Goal: Information Seeking & Learning: Compare options

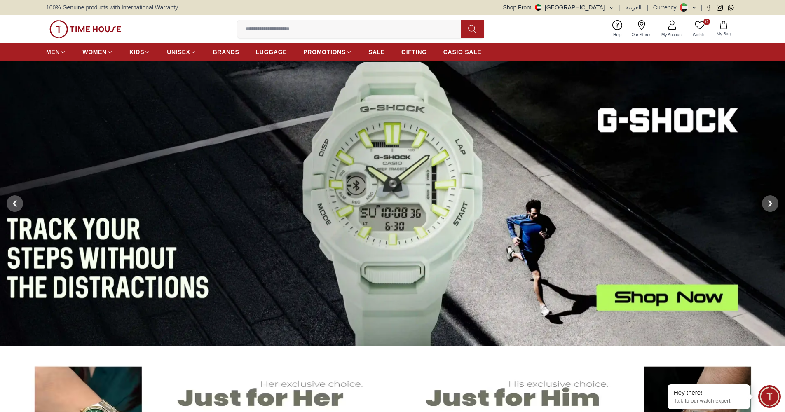
scroll to position [246, 0]
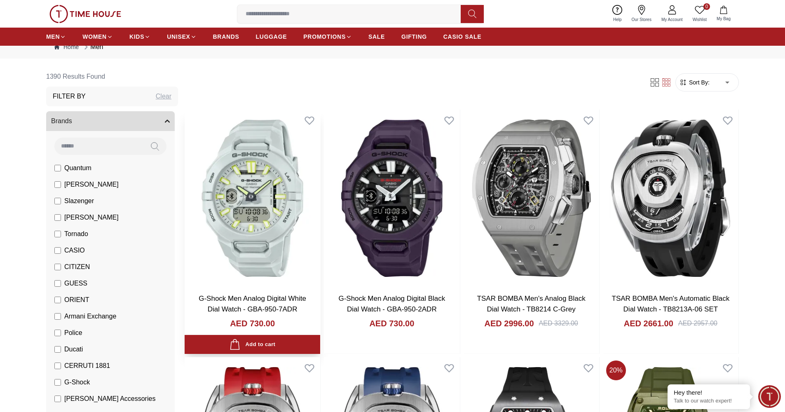
scroll to position [26, 0]
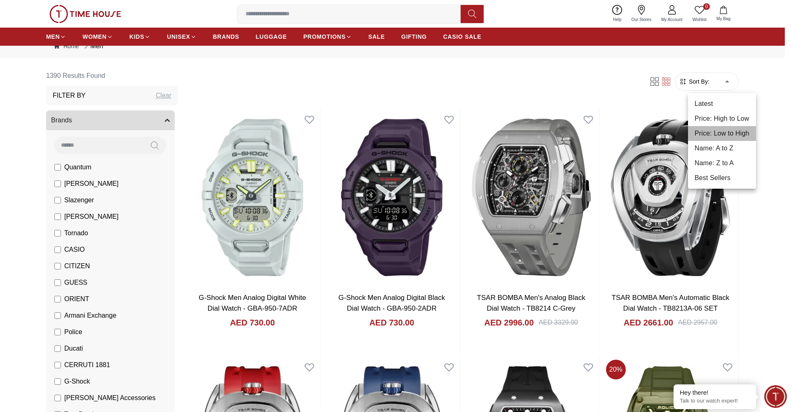
click at [725, 128] on li "Price: Low to High" at bounding box center [722, 133] width 68 height 15
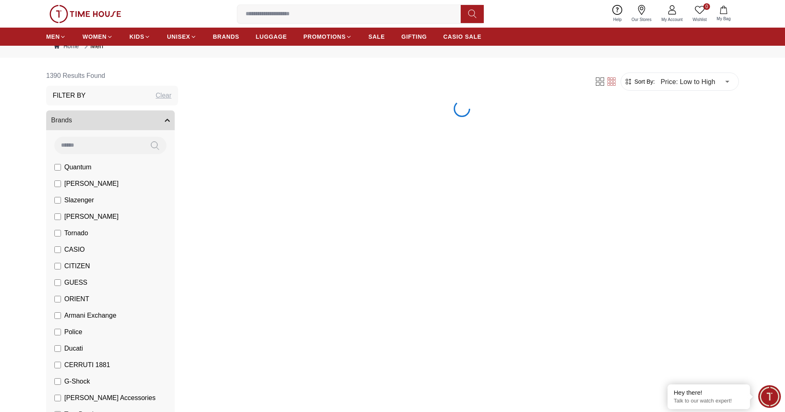
type input "*"
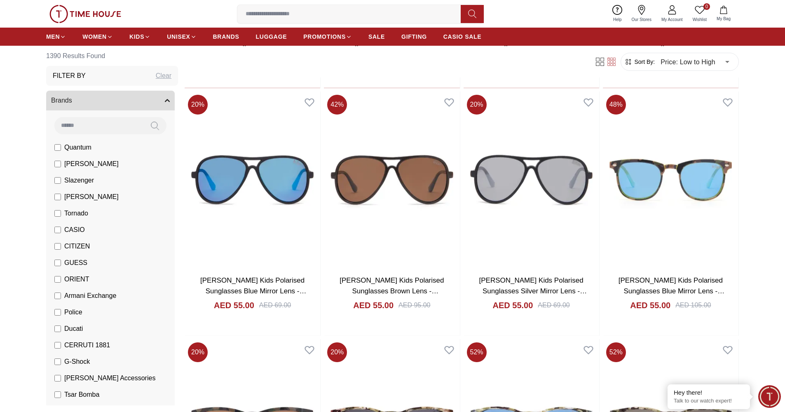
scroll to position [540, 0]
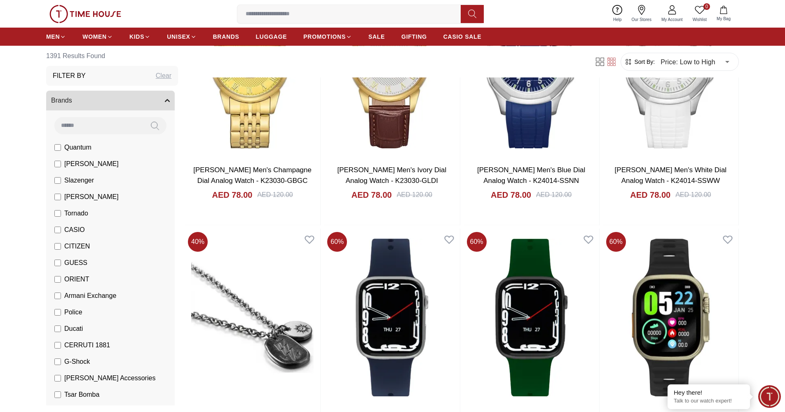
scroll to position [3423, 0]
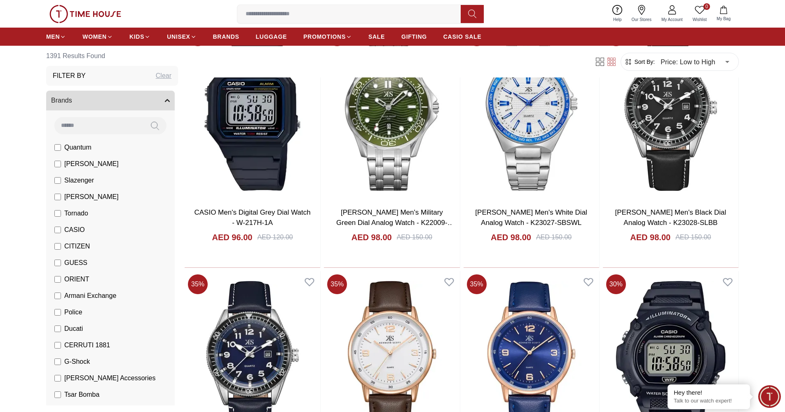
scroll to position [5907, 0]
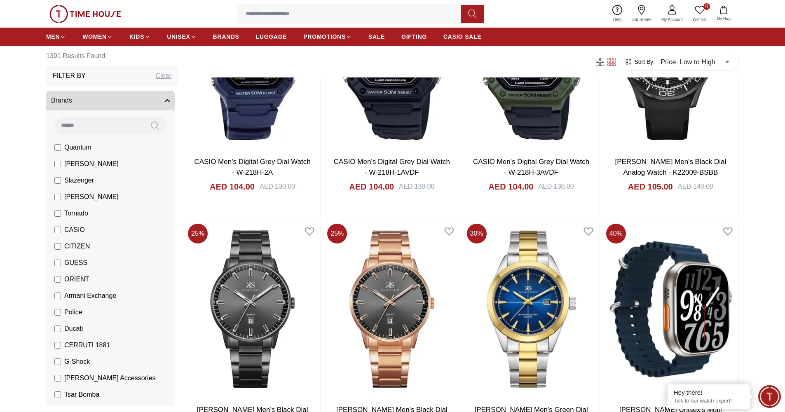
scroll to position [7156, 0]
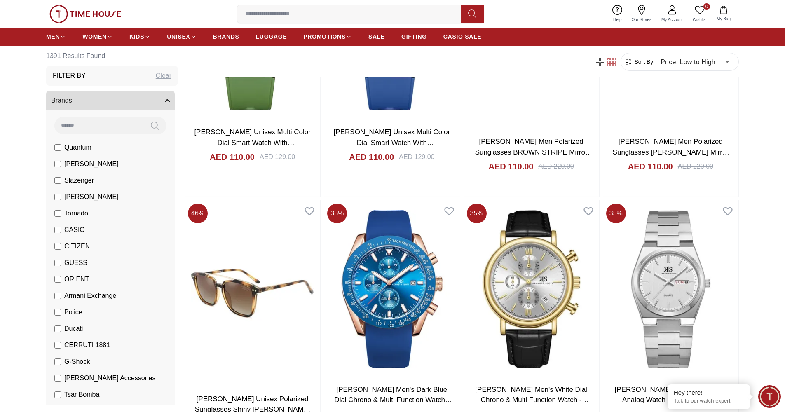
scroll to position [8418, 0]
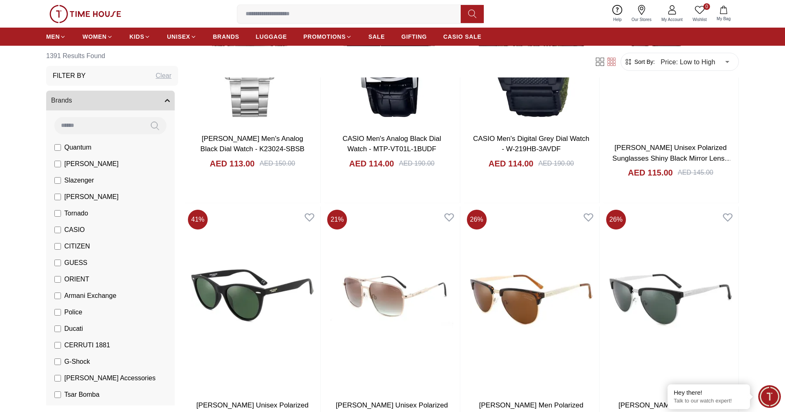
scroll to position [9664, 0]
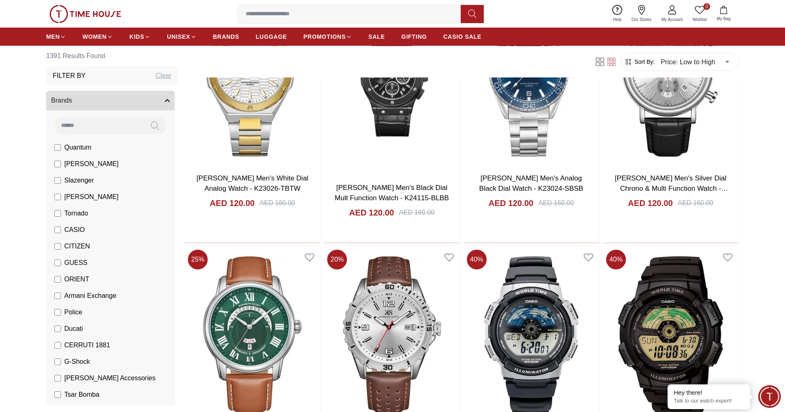
scroll to position [10915, 0]
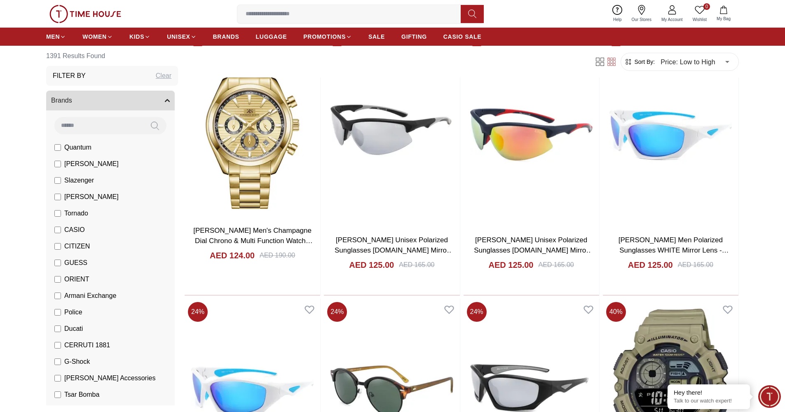
scroll to position [12164, 0]
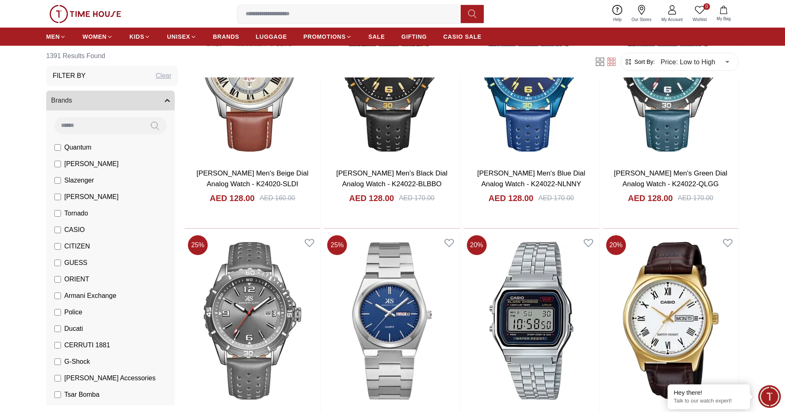
scroll to position [13420, 0]
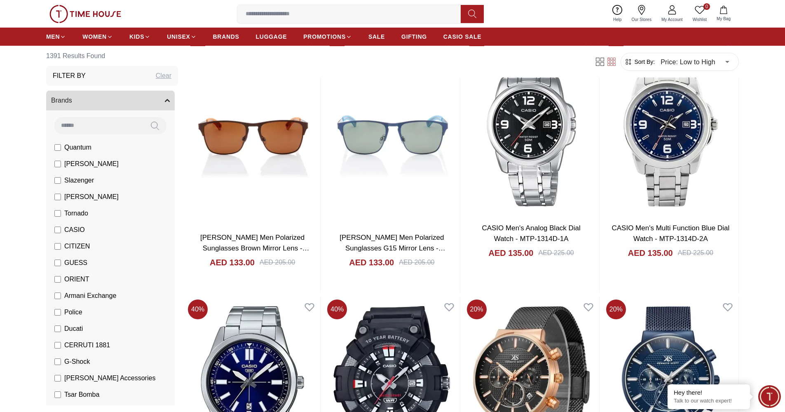
scroll to position [14678, 0]
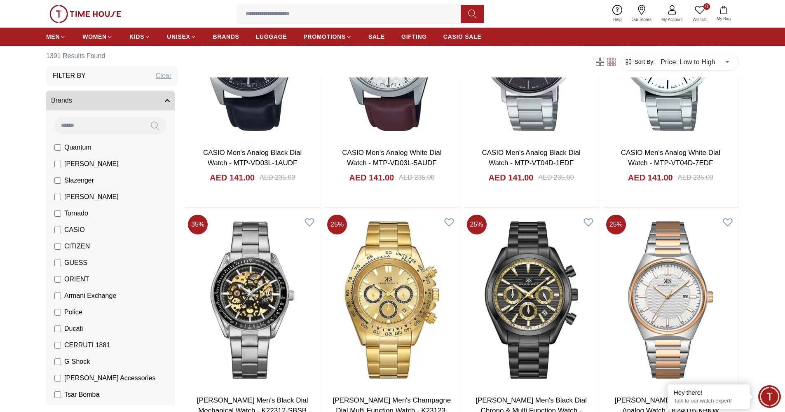
scroll to position [15938, 0]
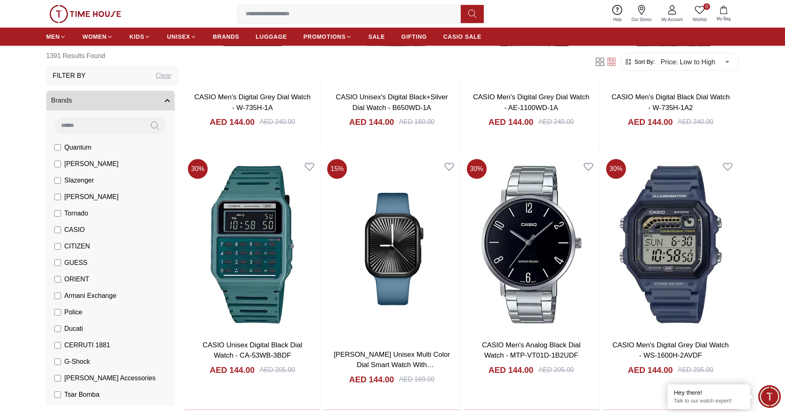
scroll to position [17013, 0]
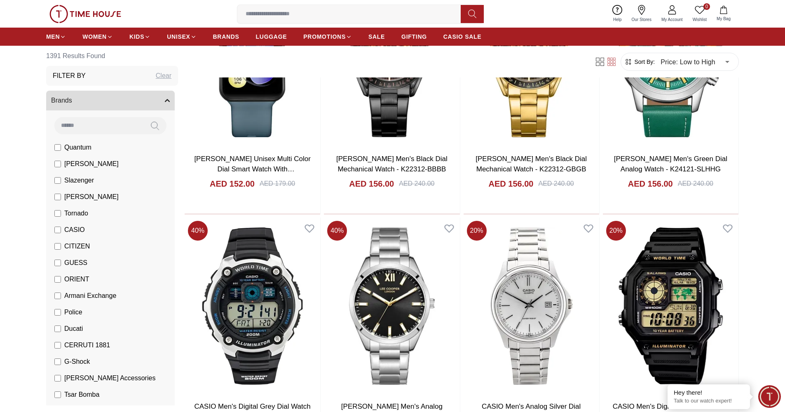
scroll to position [18418, 0]
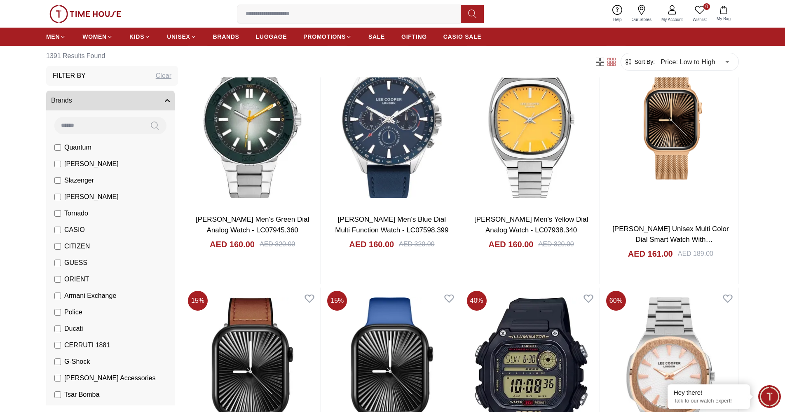
scroll to position [19613, 0]
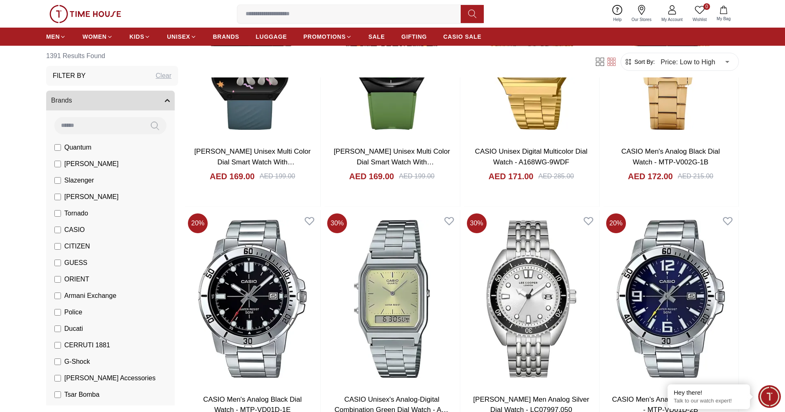
scroll to position [20912, 0]
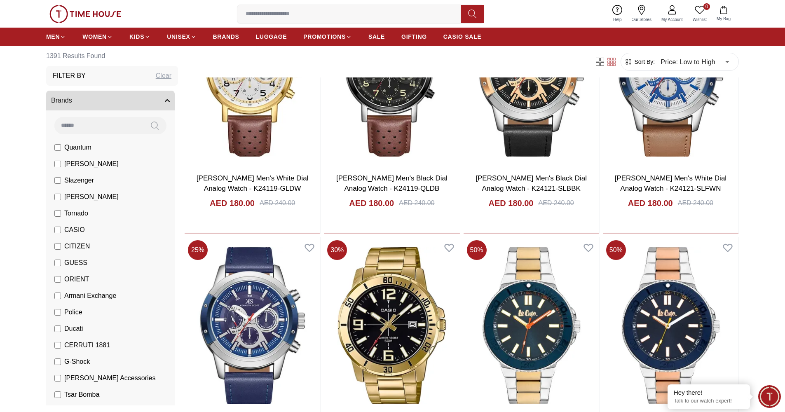
scroll to position [22148, 0]
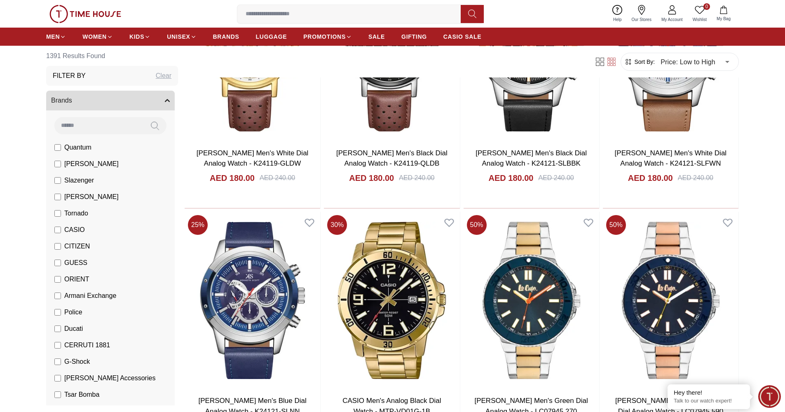
scroll to position [22333, 0]
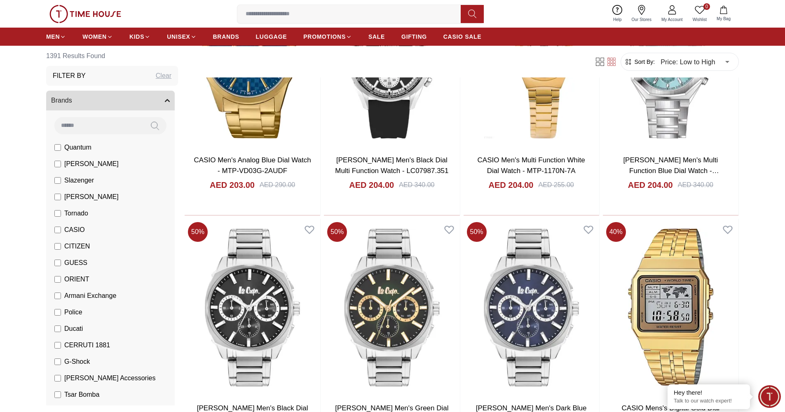
scroll to position [24621, 0]
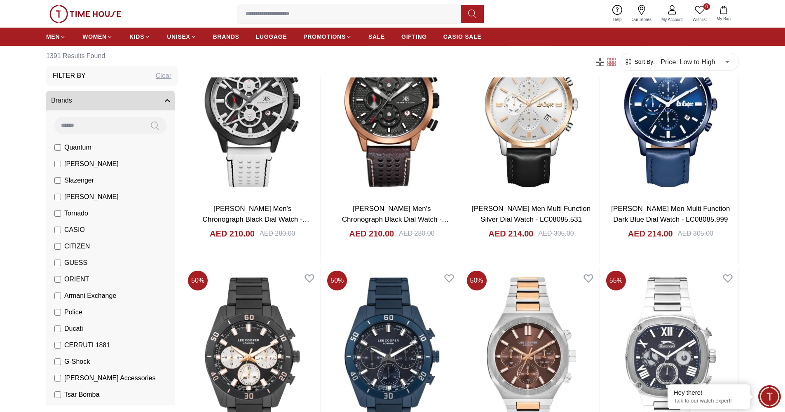
scroll to position [25842, 0]
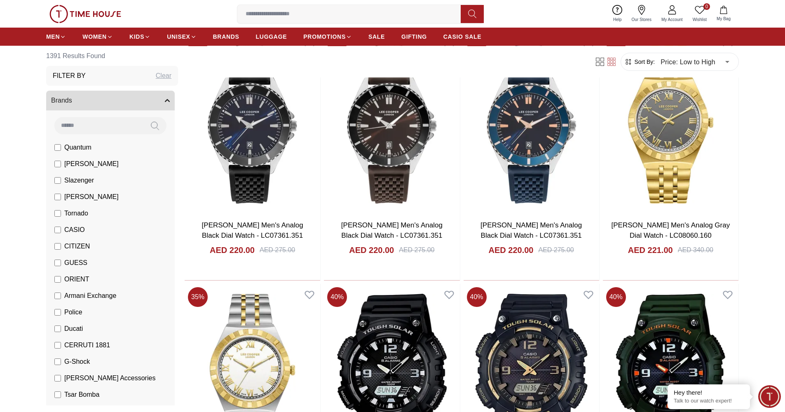
scroll to position [27062, 0]
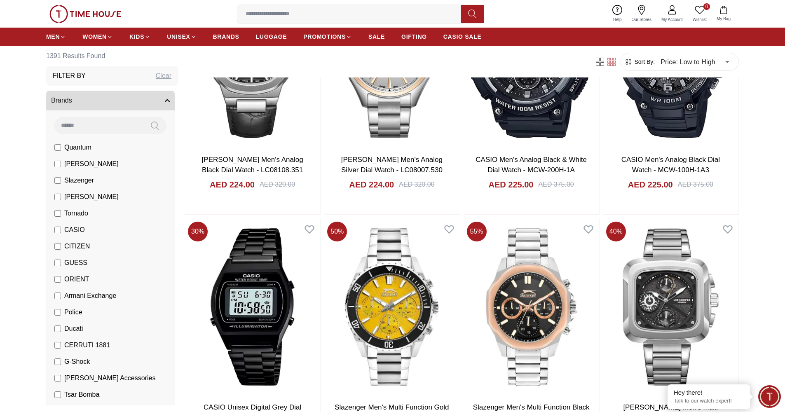
scroll to position [28341, 0]
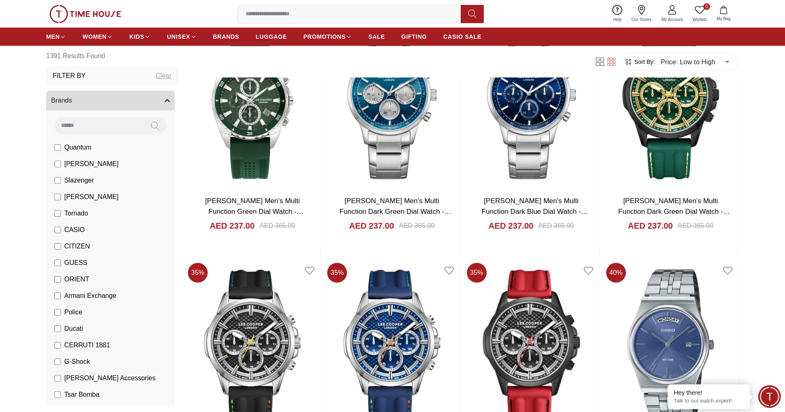
scroll to position [29557, 0]
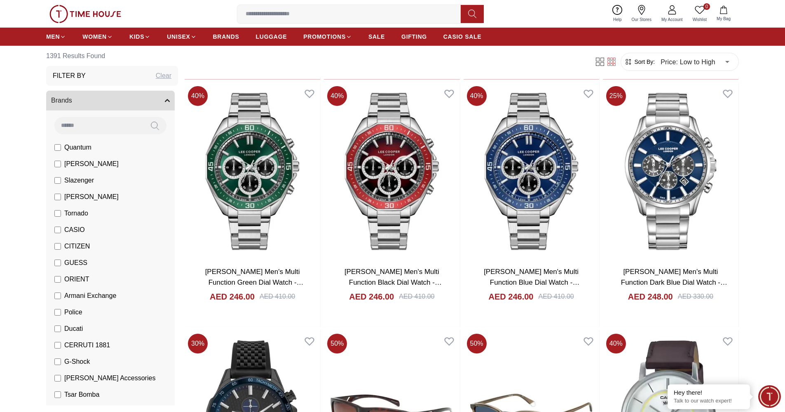
scroll to position [30753, 0]
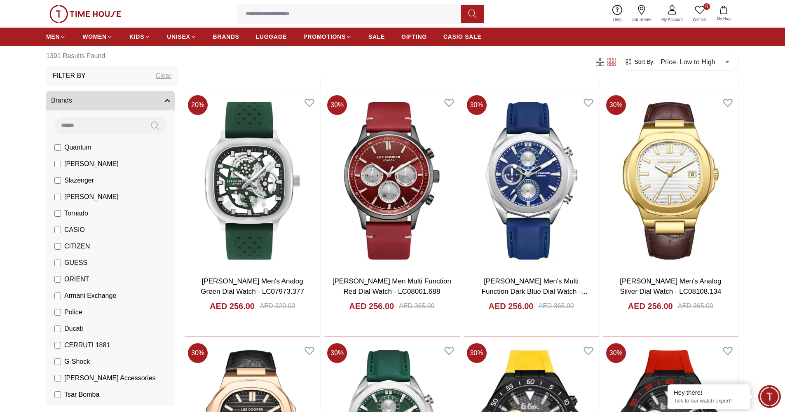
scroll to position [31975, 0]
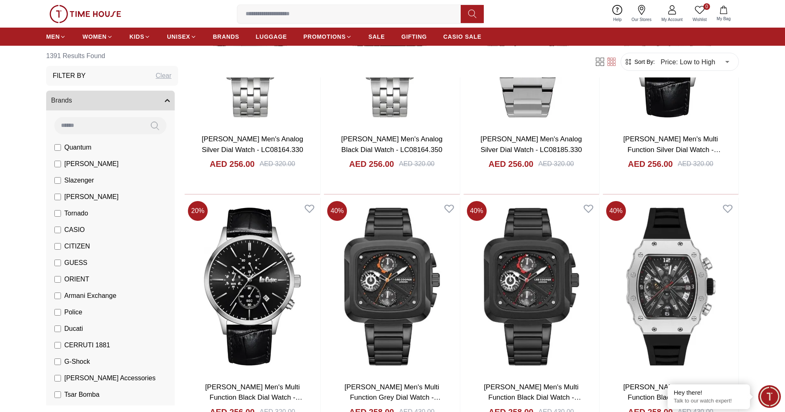
scroll to position [32785, 0]
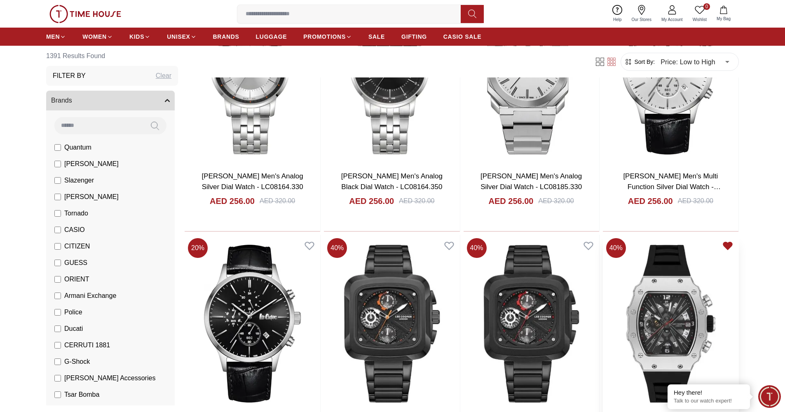
click at [729, 242] on icon at bounding box center [728, 245] width 9 height 7
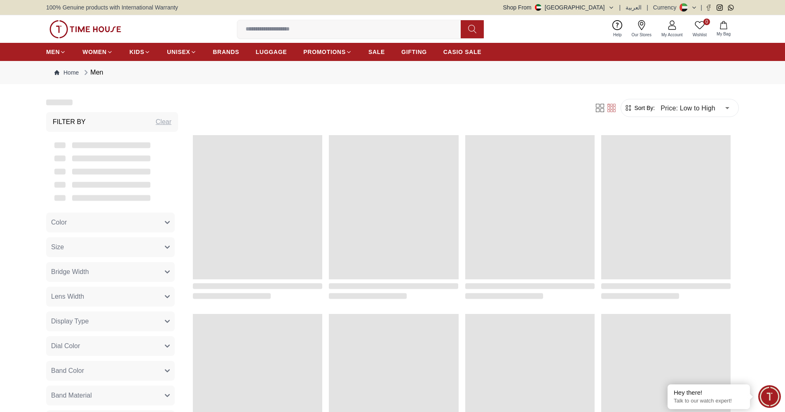
scroll to position [756, 0]
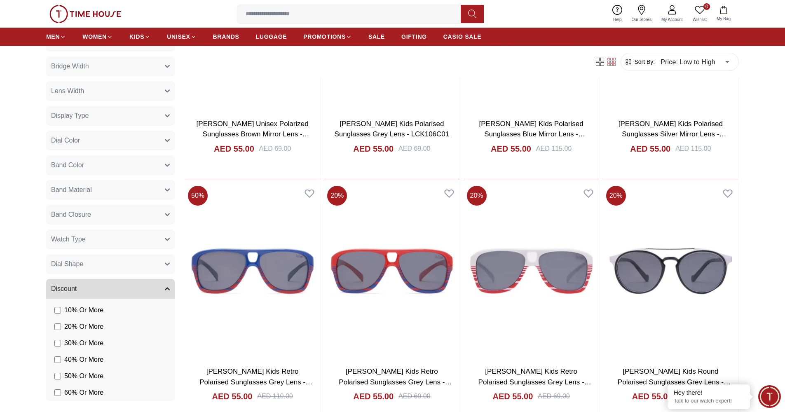
scroll to position [488, 0]
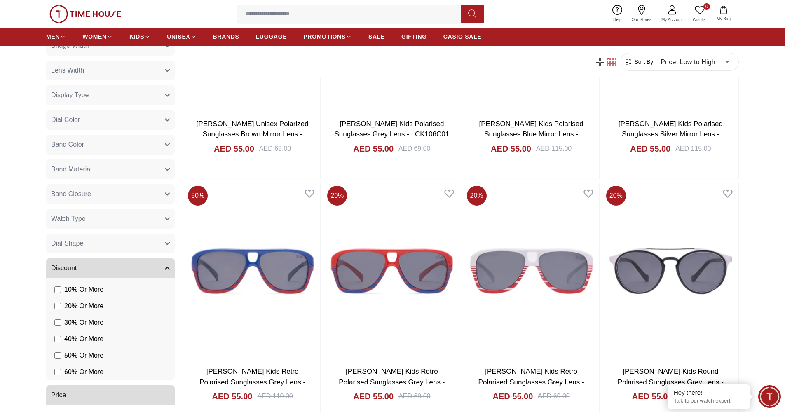
click at [131, 392] on button "Price" at bounding box center [110, 395] width 129 height 20
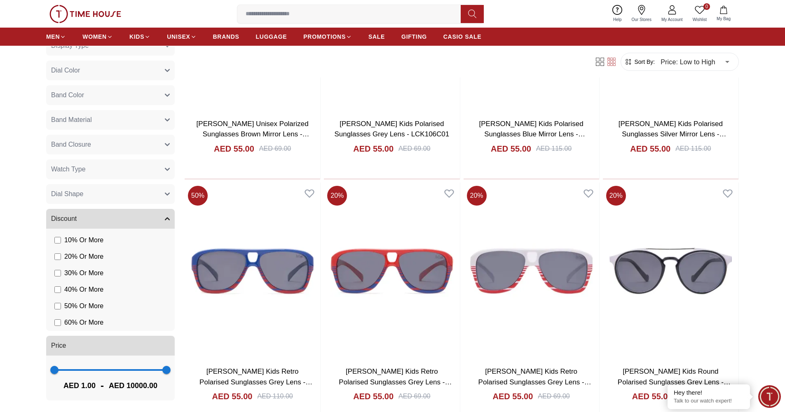
scroll to position [537, 0]
type input "***"
click at [57, 371] on span "234" at bounding box center [57, 370] width 8 height 8
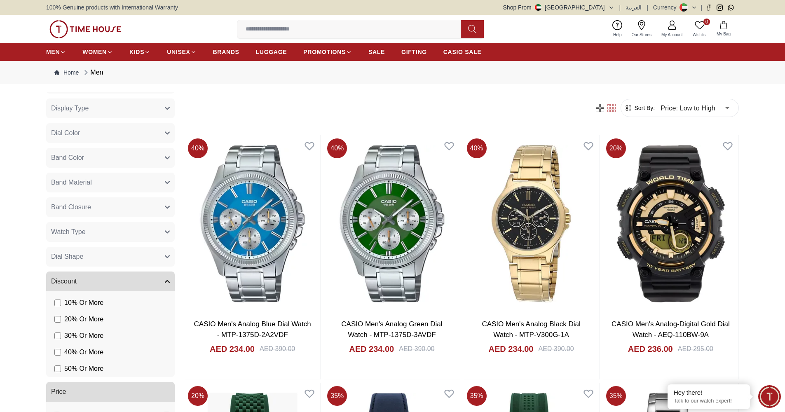
scroll to position [488, 0]
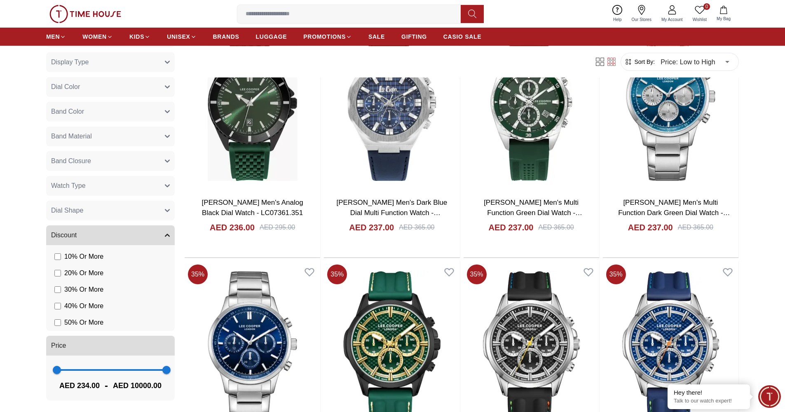
scroll to position [378, 0]
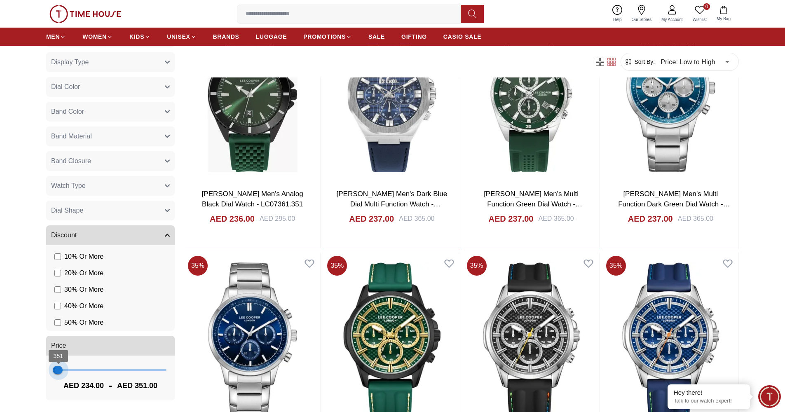
drag, startPoint x: 159, startPoint y: 369, endPoint x: 58, endPoint y: 367, distance: 100.6
click at [58, 367] on span "351" at bounding box center [58, 370] width 8 height 8
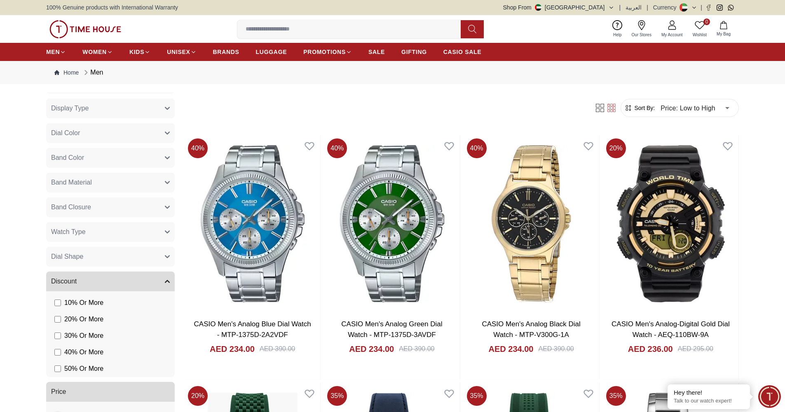
scroll to position [306, 0]
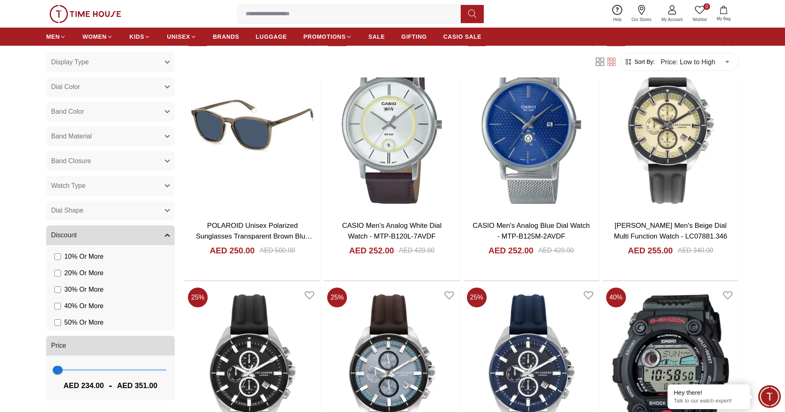
scroll to position [2087, 0]
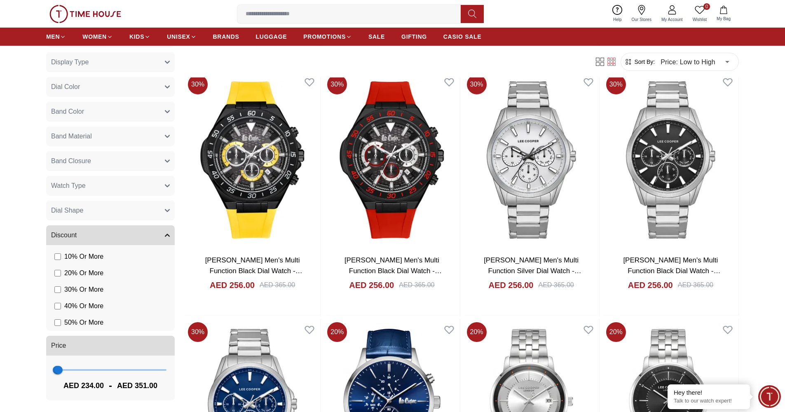
scroll to position [3425, 0]
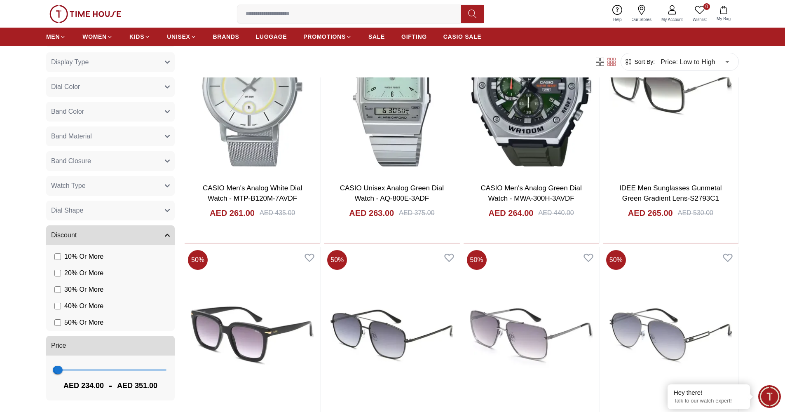
scroll to position [4659, 0]
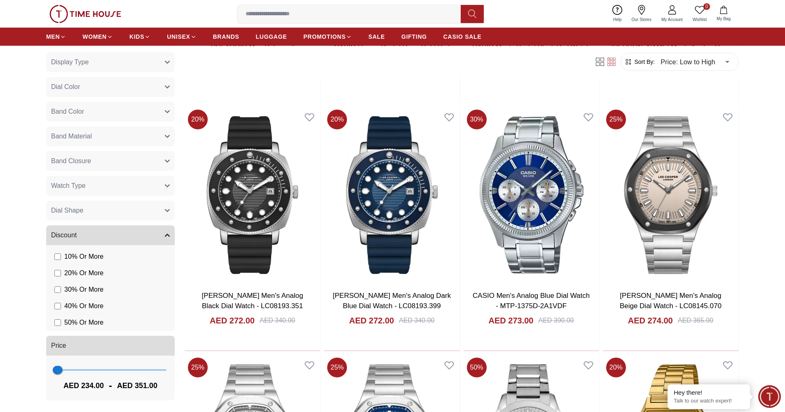
scroll to position [5976, 0]
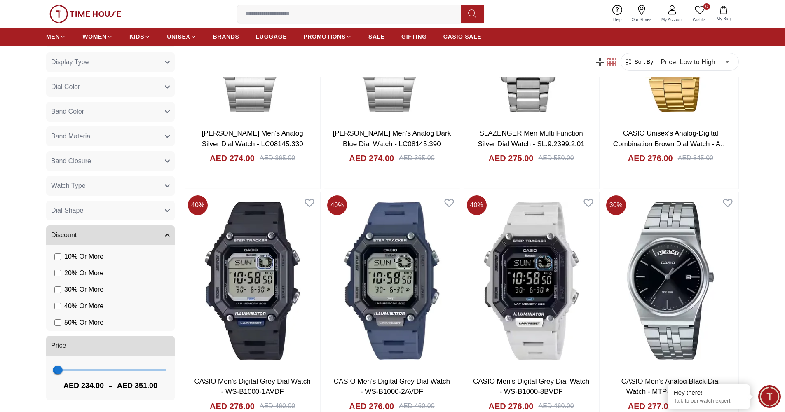
scroll to position [6176, 0]
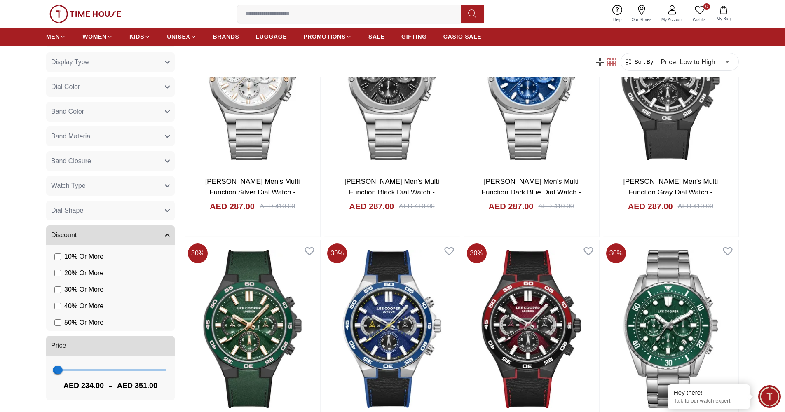
scroll to position [8363, 0]
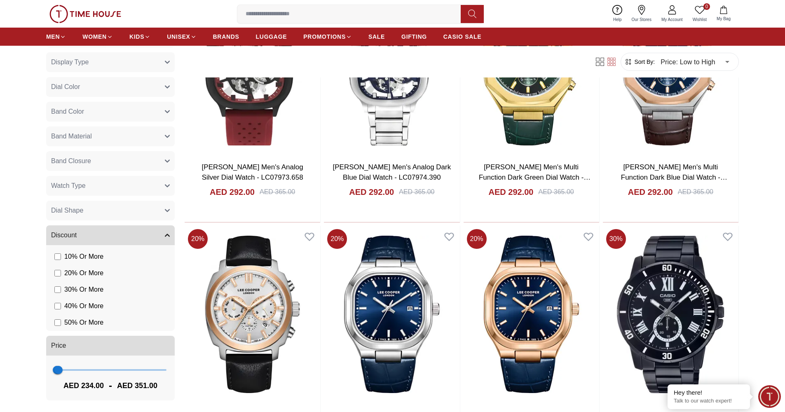
scroll to position [9602, 0]
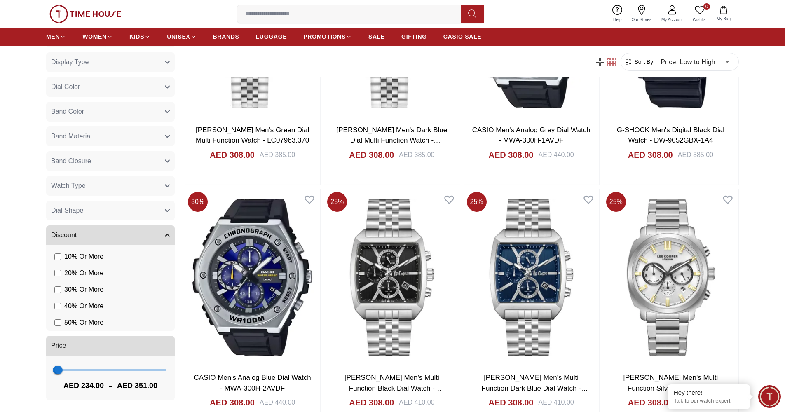
scroll to position [10856, 0]
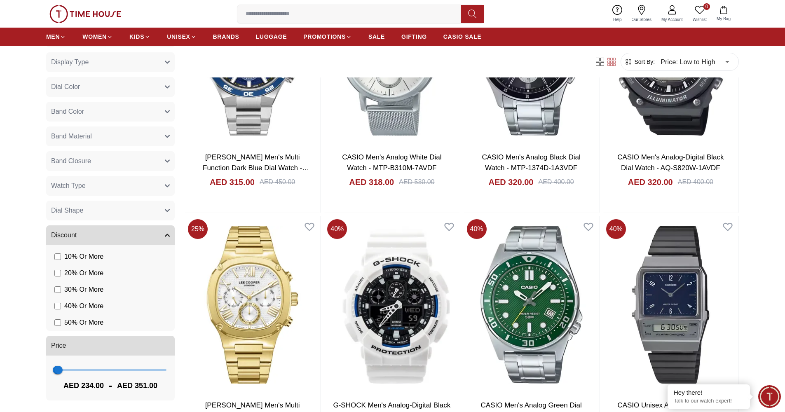
scroll to position [12086, 0]
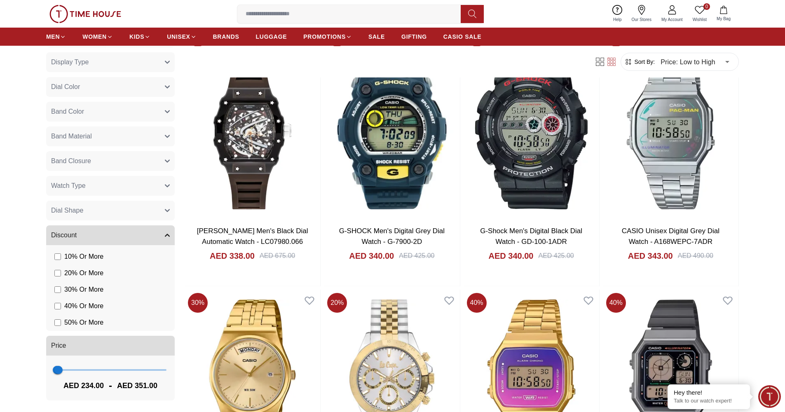
scroll to position [13305, 0]
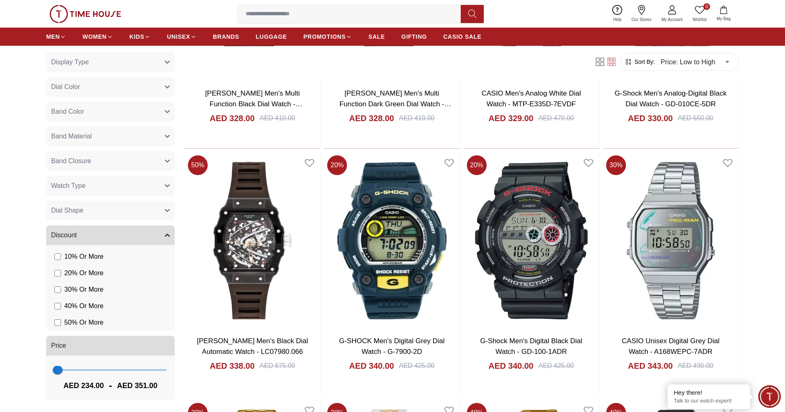
scroll to position [13148, 0]
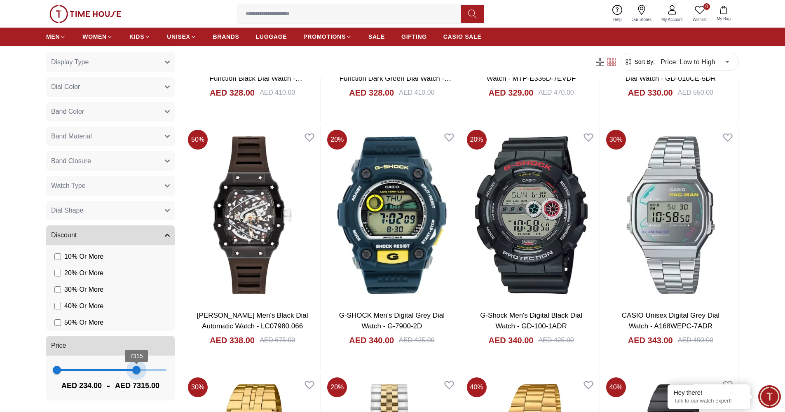
type input "*****"
drag, startPoint x: 59, startPoint y: 373, endPoint x: 169, endPoint y: 371, distance: 109.7
click at [169, 371] on div "Brands Lee Cooper Slazenger CASIO G-Shock Idee Vogue Polaroid Color Black Green…" at bounding box center [112, 94] width 132 height 621
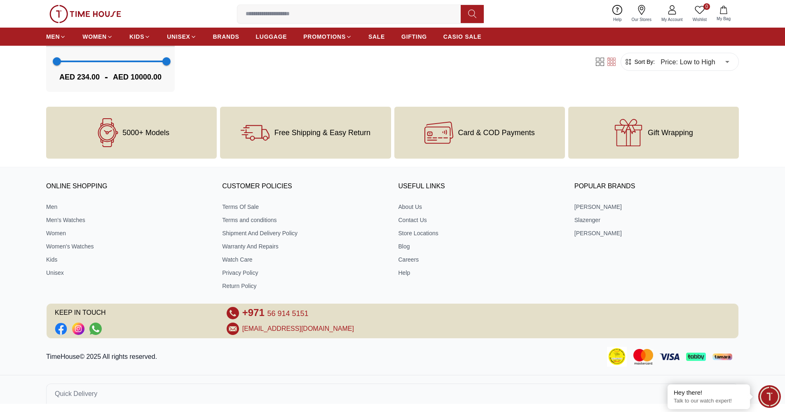
scroll to position [355, 0]
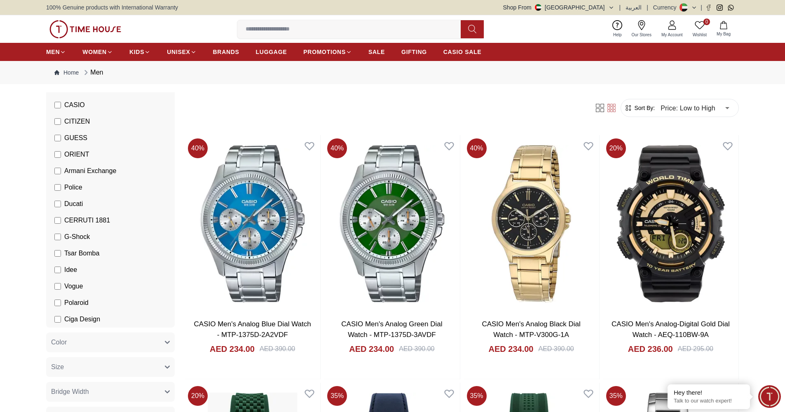
scroll to position [147, 0]
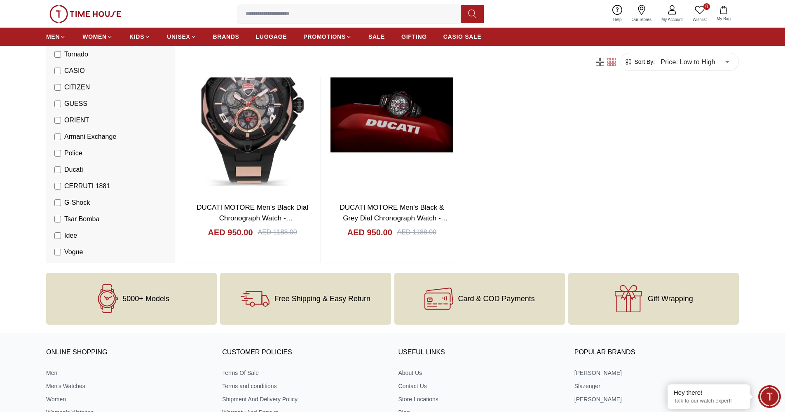
click at [62, 167] on label "Ducati" at bounding box center [68, 170] width 28 height 10
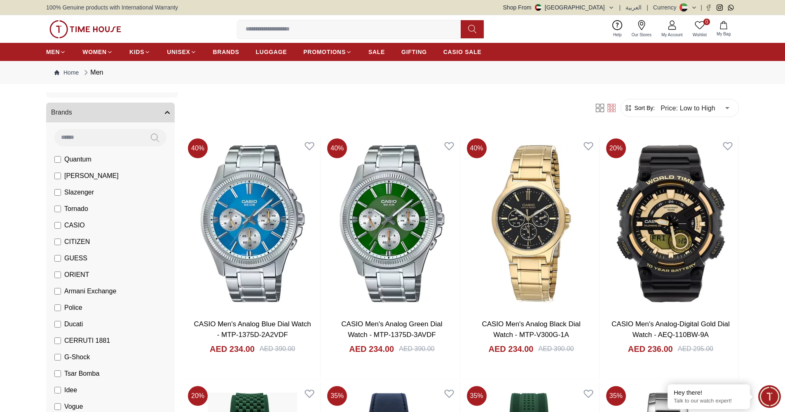
scroll to position [32, 0]
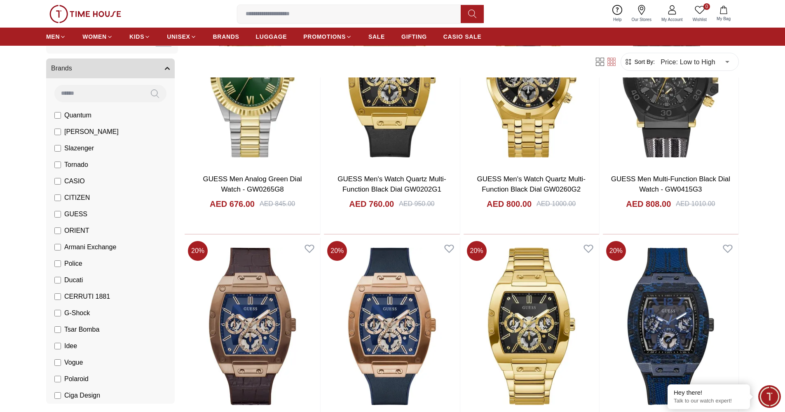
scroll to position [390, 0]
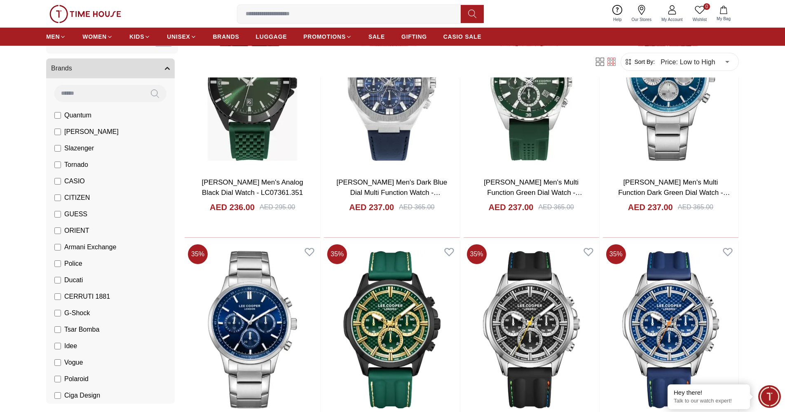
scroll to position [355, 0]
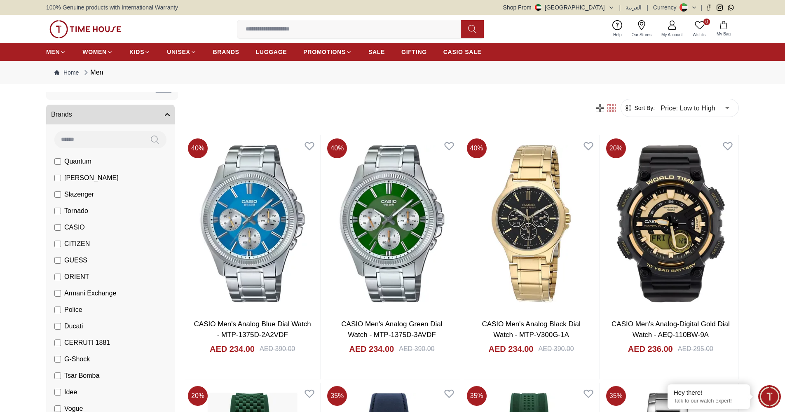
click at [62, 178] on label "[PERSON_NAME]" at bounding box center [86, 178] width 64 height 10
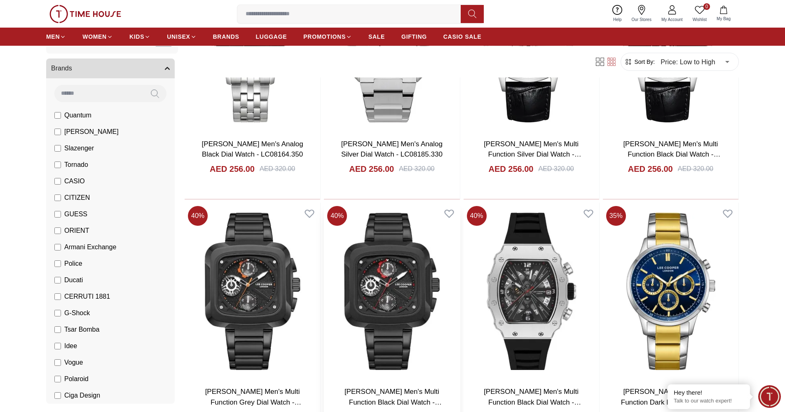
scroll to position [2817, 0]
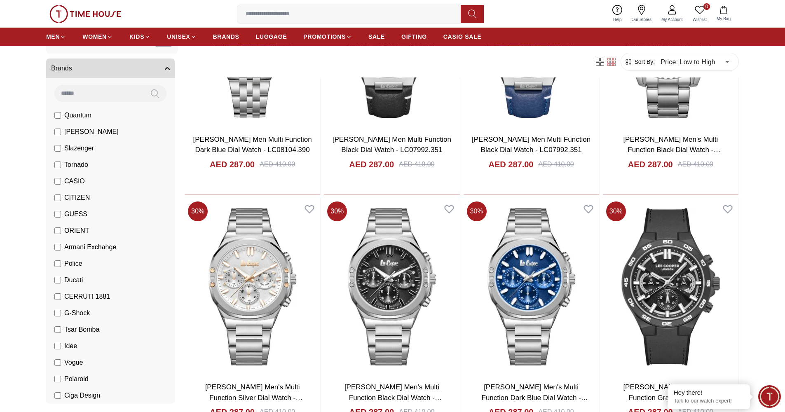
scroll to position [4668, 0]
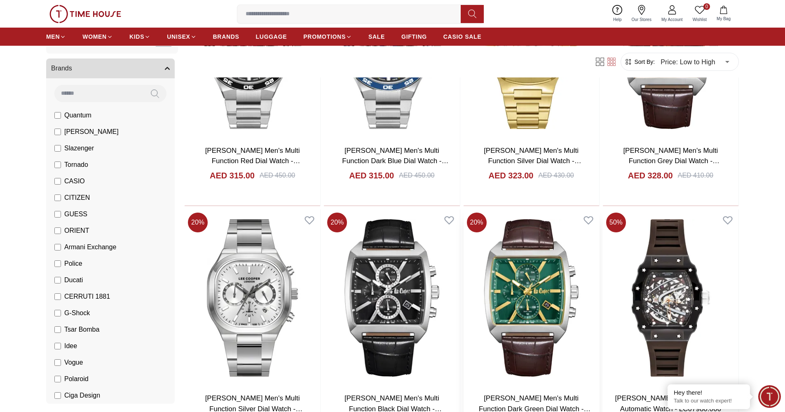
scroll to position [7107, 0]
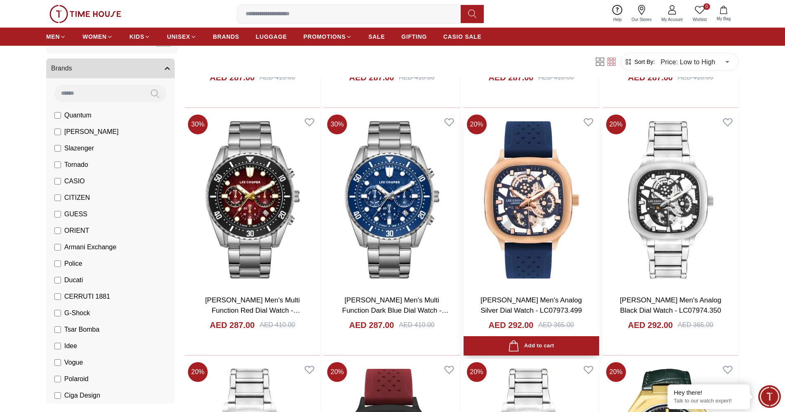
scroll to position [5212, 0]
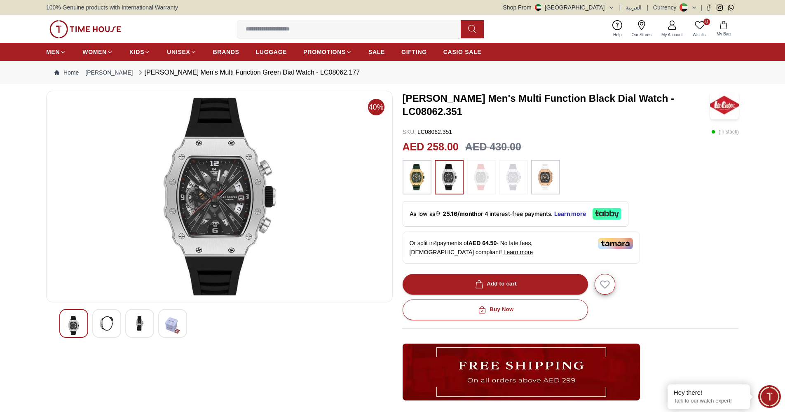
click at [419, 180] on img at bounding box center [417, 177] width 21 height 26
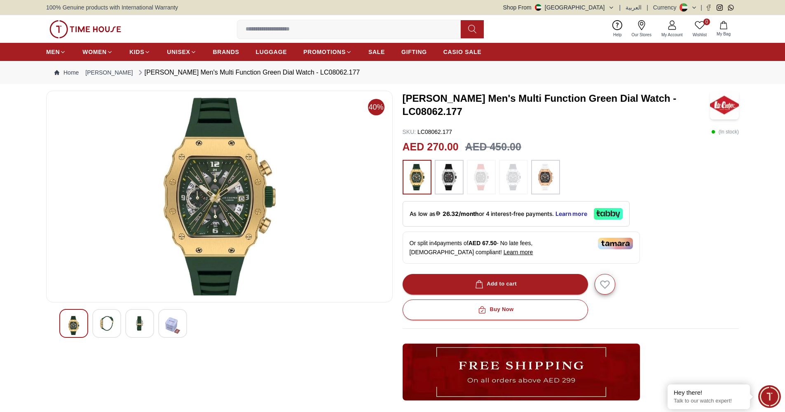
click at [451, 172] on img at bounding box center [449, 177] width 21 height 26
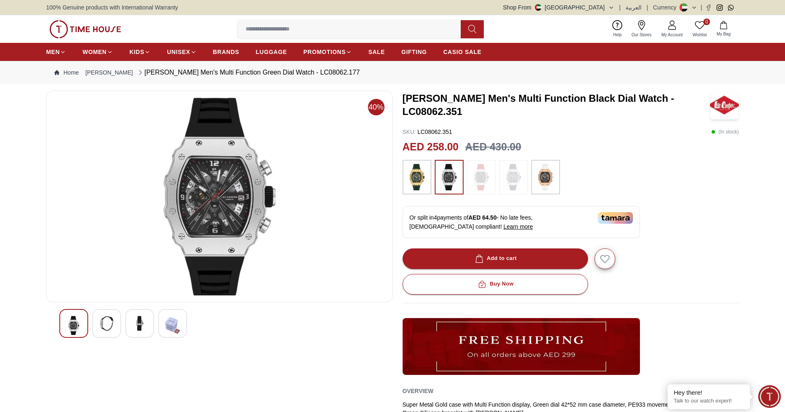
click at [509, 176] on img at bounding box center [513, 177] width 21 height 26
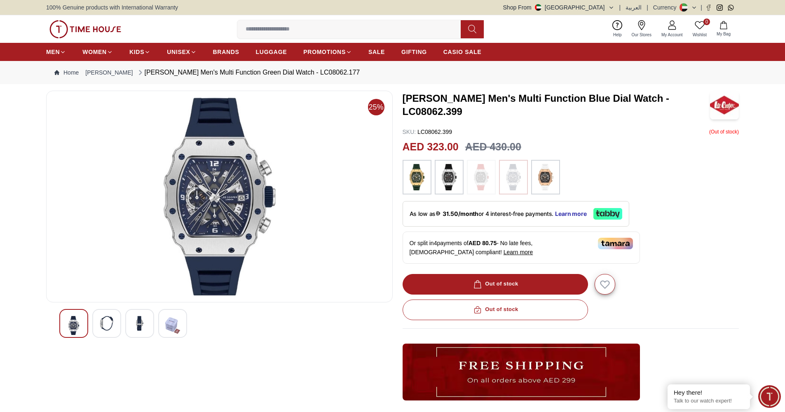
click at [484, 175] on img at bounding box center [481, 177] width 21 height 26
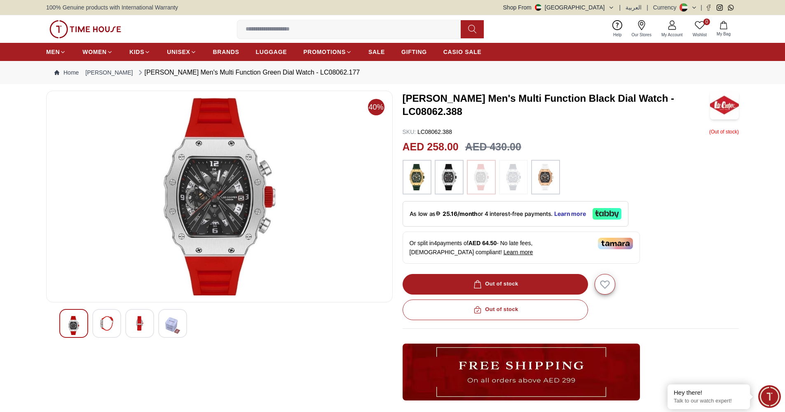
click at [521, 178] on img at bounding box center [513, 177] width 21 height 26
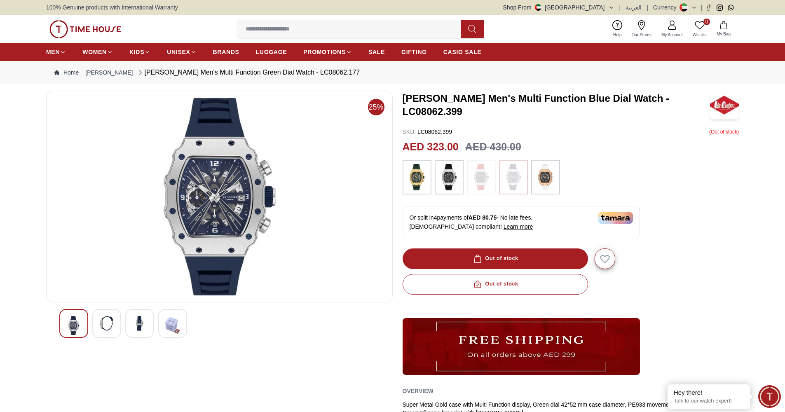
click at [516, 180] on img at bounding box center [513, 177] width 21 height 26
click at [440, 180] on img at bounding box center [449, 177] width 21 height 26
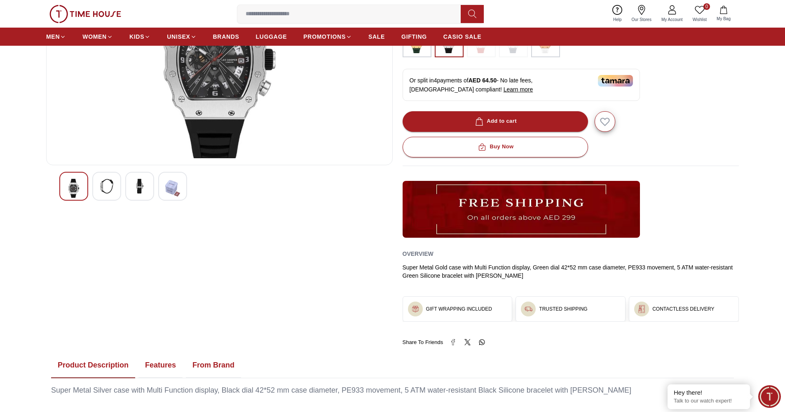
scroll to position [154, 0]
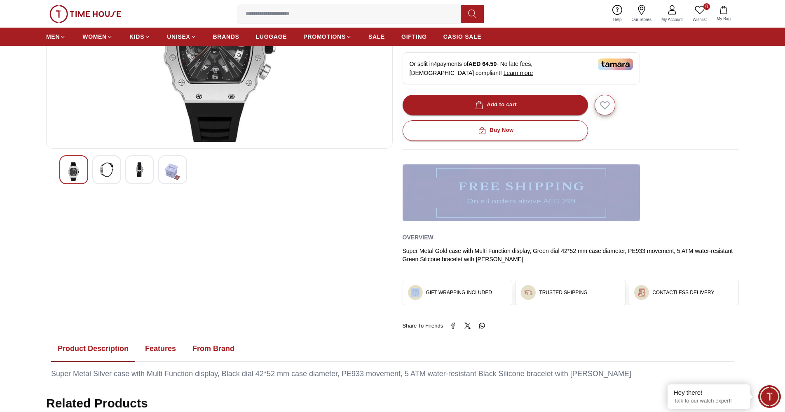
drag, startPoint x: 784, startPoint y: 94, endPoint x: 788, endPoint y: 160, distance: 66.1
click at [742, 164] on section "40% Lee Cooper Men's Multi Function Black Dial Watch - LC08062.351 SKU : LC0806…" at bounding box center [392, 158] width 785 height 443
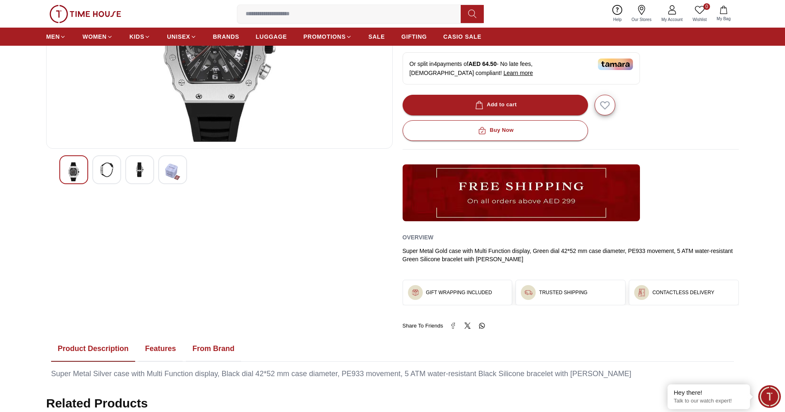
click at [753, 218] on section "40% Lee Cooper Men's Multi Function Black Dial Watch - LC08062.351 SKU : LC0806…" at bounding box center [392, 158] width 785 height 443
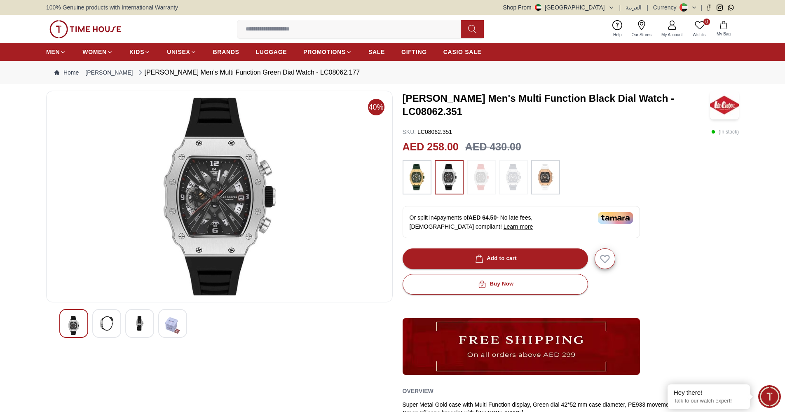
scroll to position [0, 0]
click at [516, 178] on img at bounding box center [513, 177] width 21 height 26
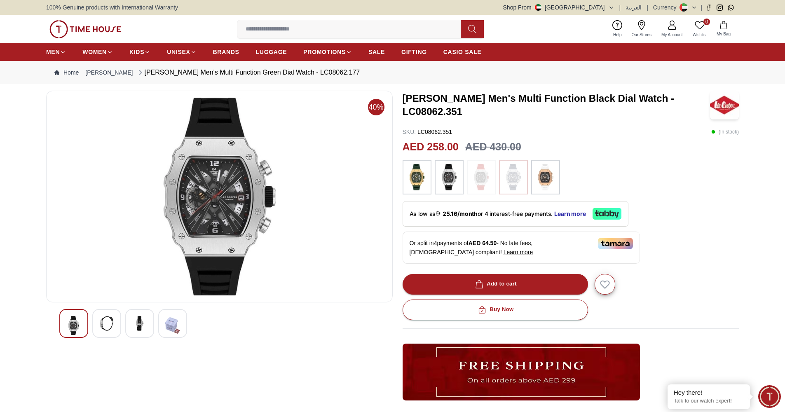
click at [516, 178] on img at bounding box center [513, 177] width 21 height 26
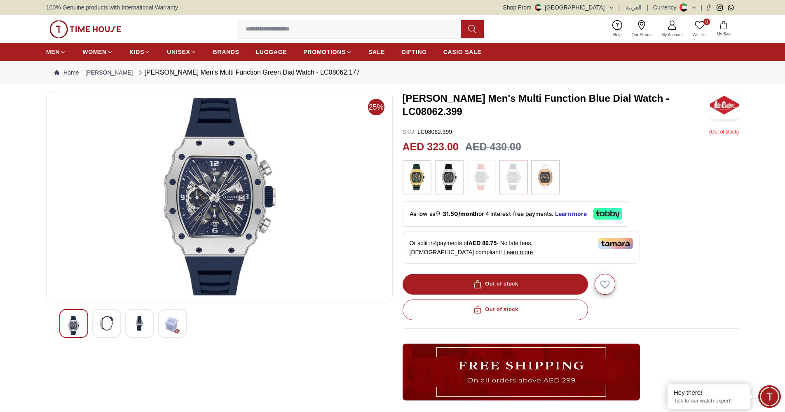
click at [539, 185] on img at bounding box center [545, 177] width 21 height 26
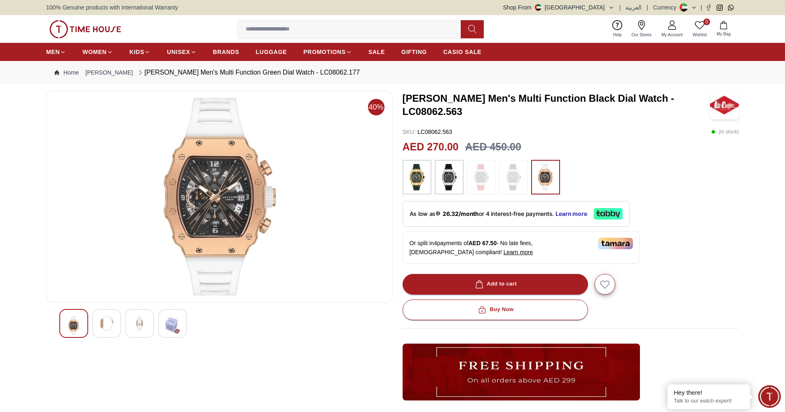
click at [448, 186] on img at bounding box center [449, 177] width 21 height 26
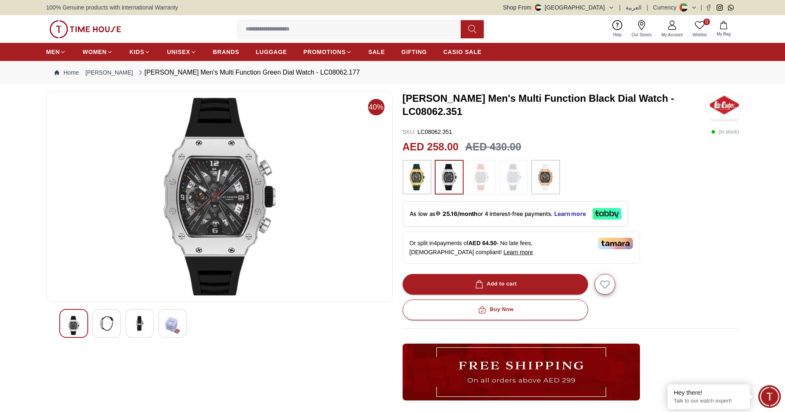
click at [512, 183] on img at bounding box center [513, 177] width 21 height 26
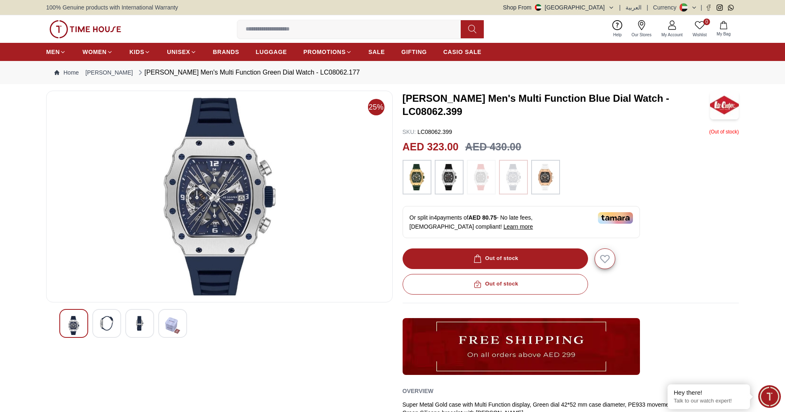
click at [451, 189] on img at bounding box center [449, 177] width 21 height 26
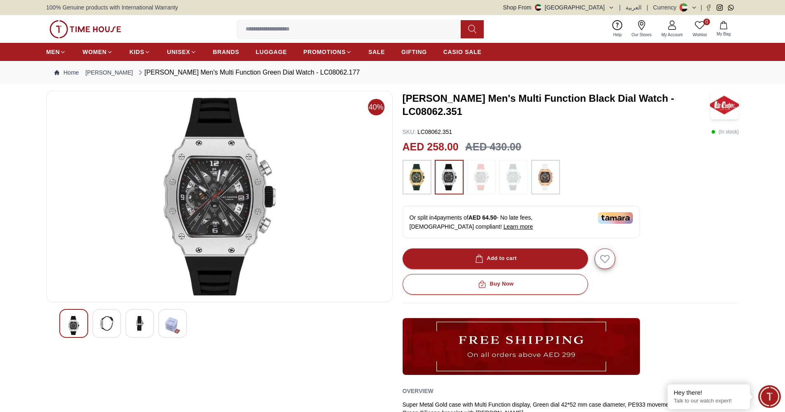
click at [547, 185] on img at bounding box center [545, 177] width 21 height 26
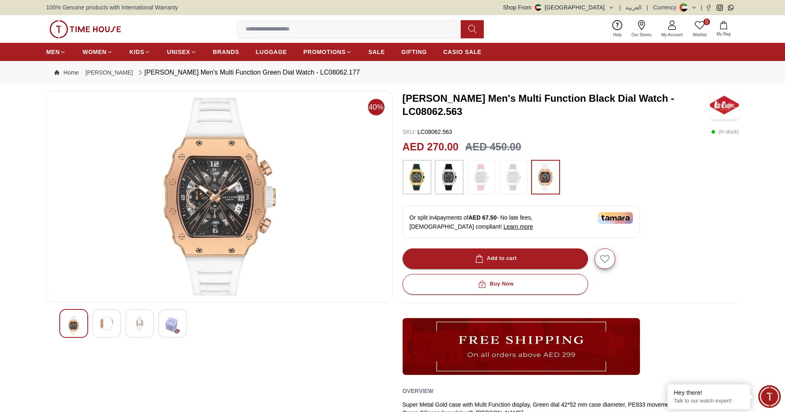
click at [508, 185] on img at bounding box center [513, 177] width 21 height 26
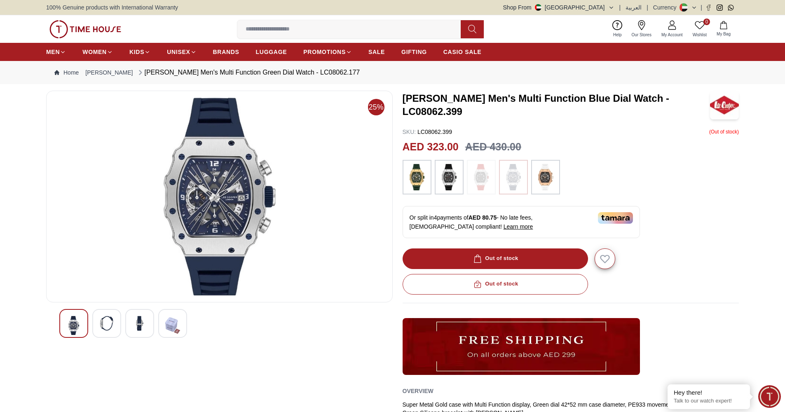
click at [142, 332] on div at bounding box center [139, 323] width 29 height 29
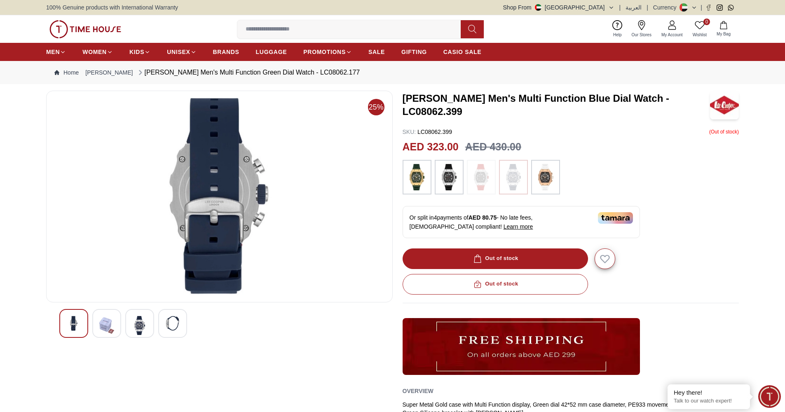
click at [108, 335] on img at bounding box center [106, 325] width 15 height 19
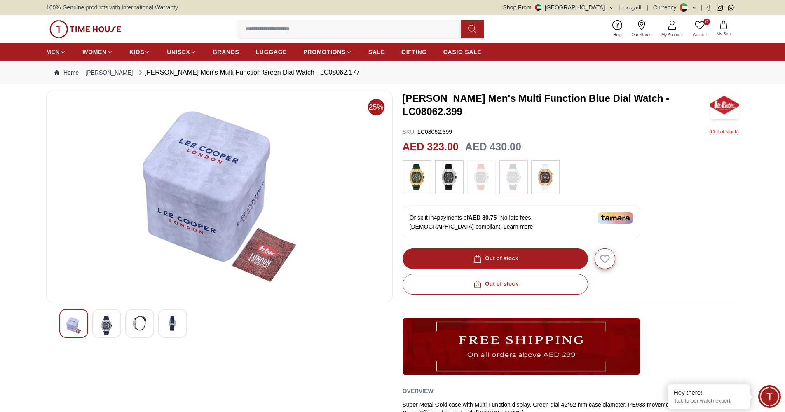
click at [97, 325] on div at bounding box center [106, 323] width 29 height 29
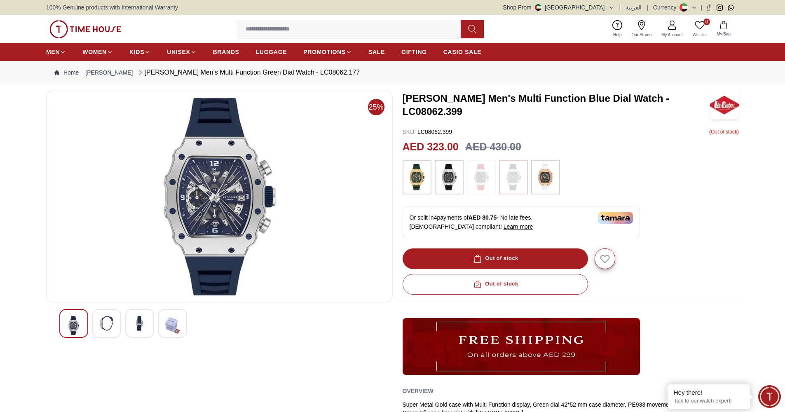
click at [670, 2] on div "100% Genuine products with International Warranty Shop From UAE | العربية | Cur…" at bounding box center [392, 7] width 693 height 15
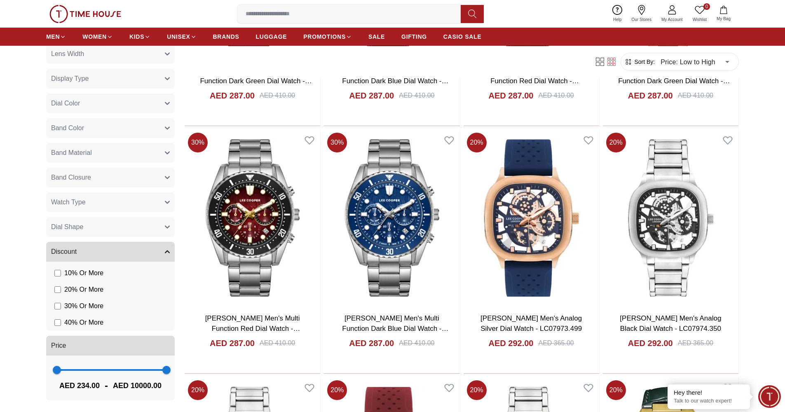
scroll to position [471, 0]
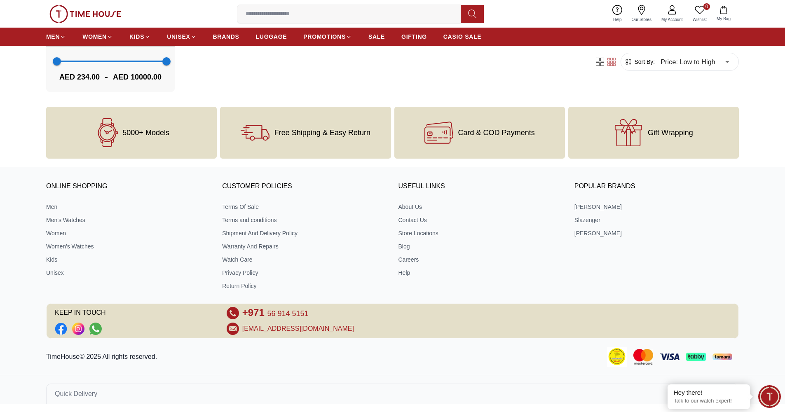
scroll to position [355, 0]
click at [88, 319] on div "KEEP IN TOUCH" at bounding box center [135, 321] width 160 height 28
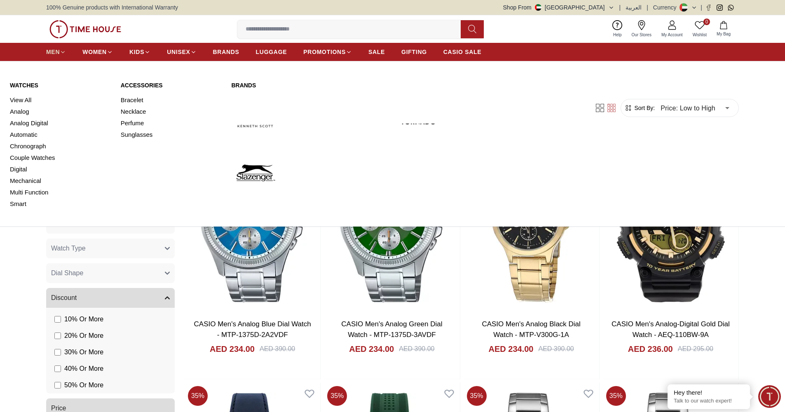
click at [63, 51] on icon at bounding box center [63, 52] width 6 height 6
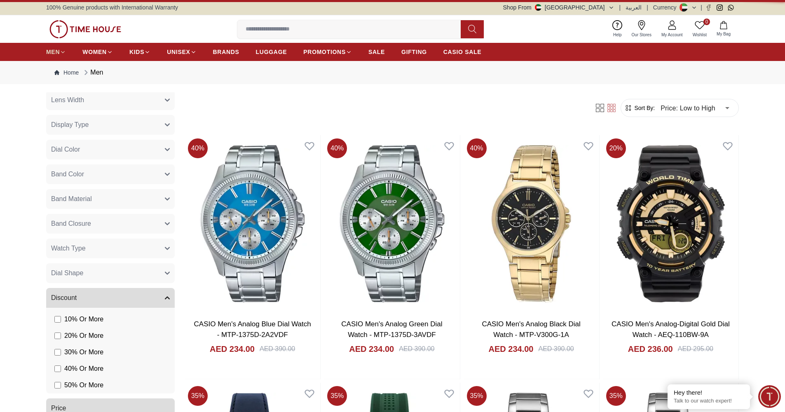
type input "******"
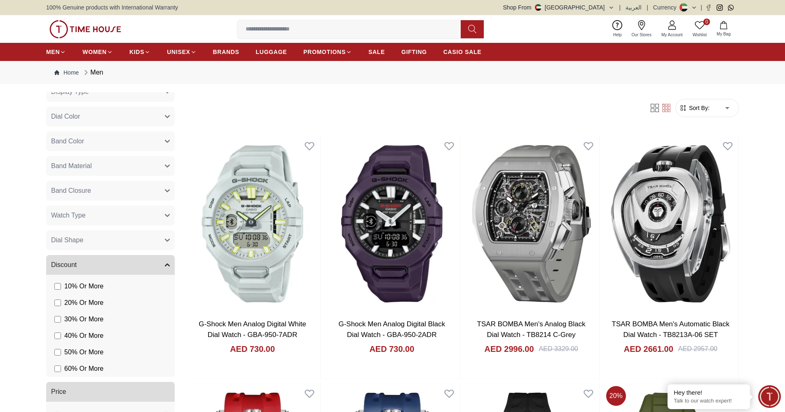
scroll to position [537, 0]
click at [97, 371] on span "60 % Or More" at bounding box center [83, 369] width 39 height 10
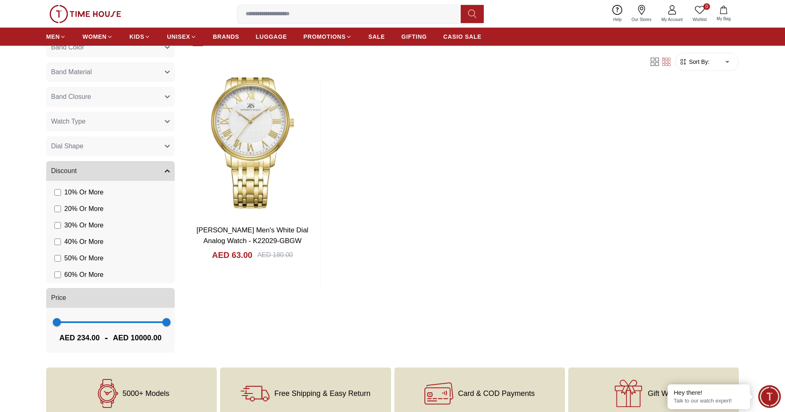
scroll to position [77, 0]
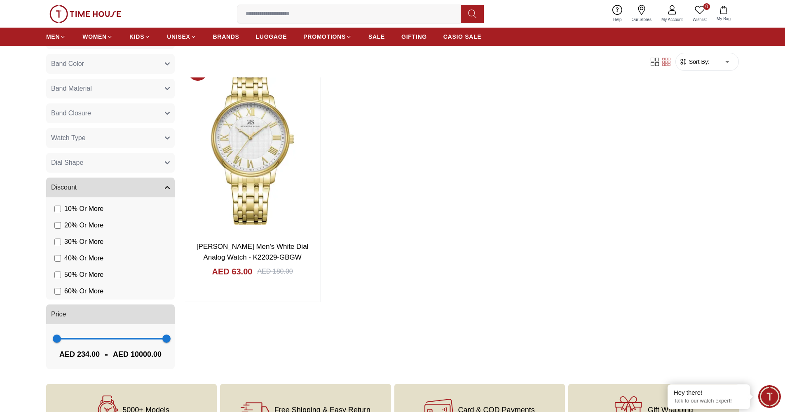
click at [101, 277] on span "50 % Or More" at bounding box center [83, 275] width 39 height 10
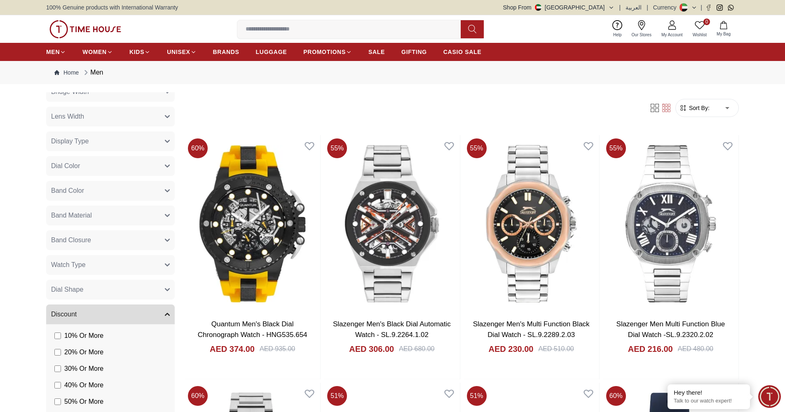
click at [128, 329] on li "10 % Or More" at bounding box center [111, 336] width 125 height 16
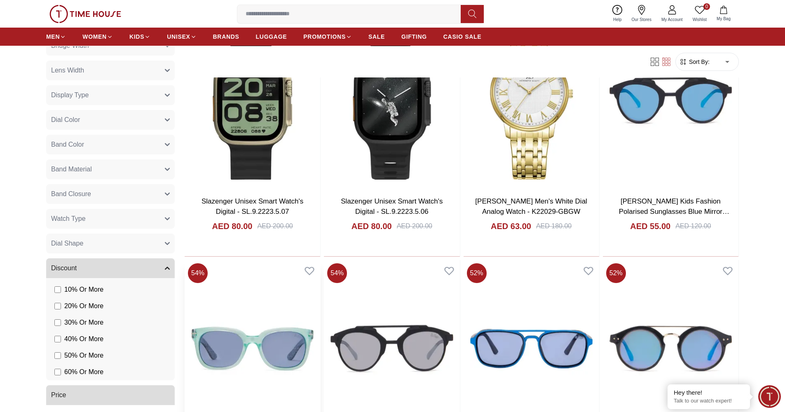
scroll to position [887, 0]
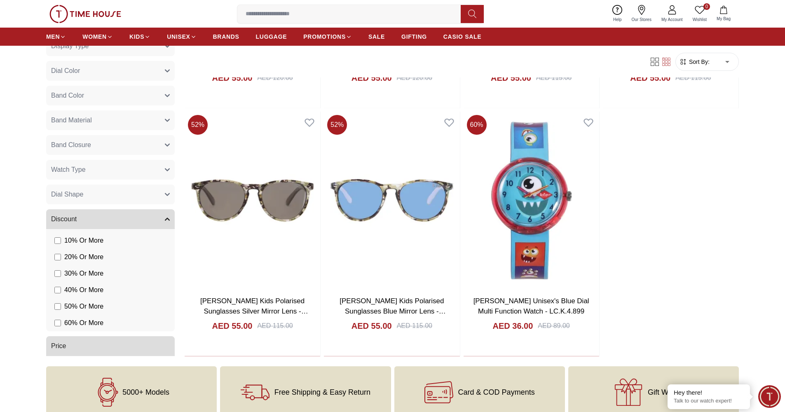
scroll to position [1258, 0]
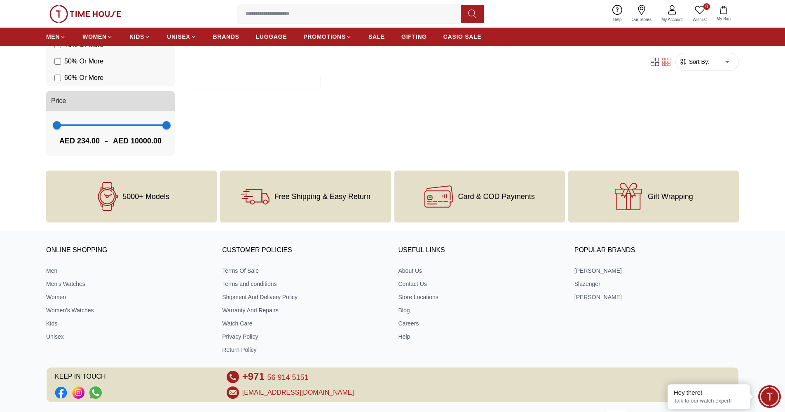
scroll to position [170, 0]
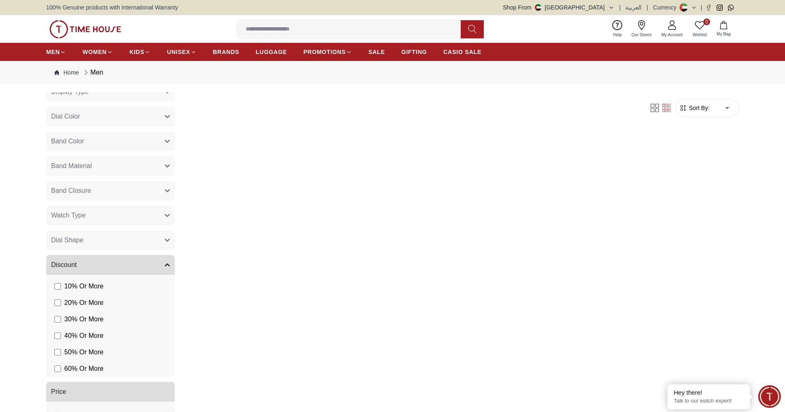
click at [59, 166] on span "Band Material" at bounding box center [71, 166] width 41 height 10
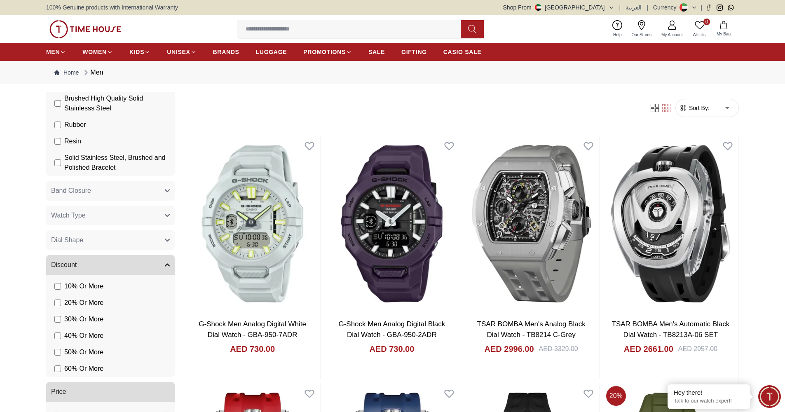
scroll to position [968, 0]
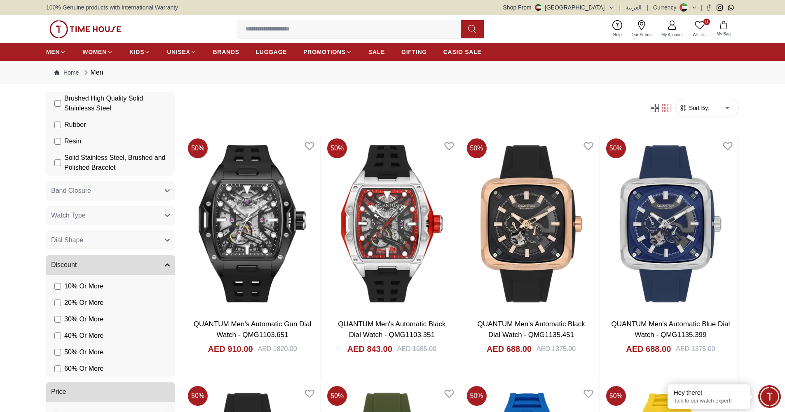
scroll to position [754, 0]
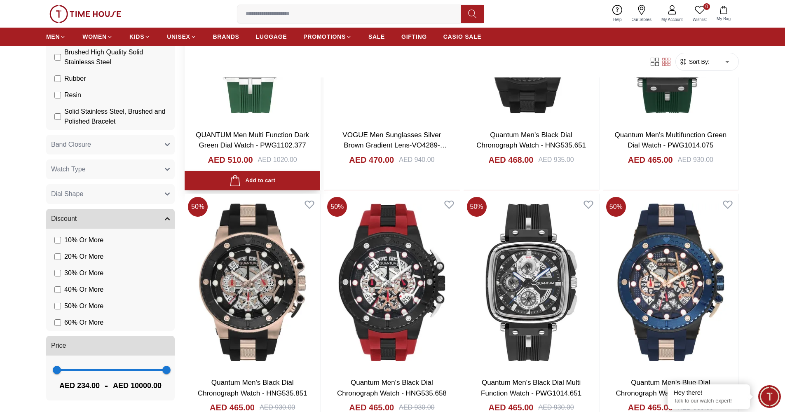
scroll to position [947, 0]
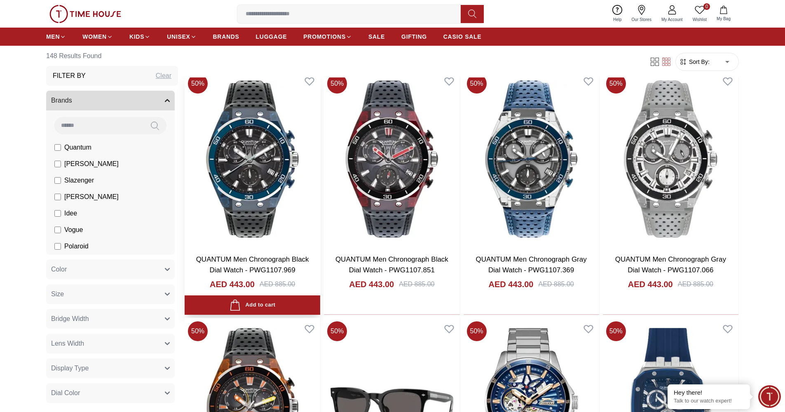
scroll to position [2169, 0]
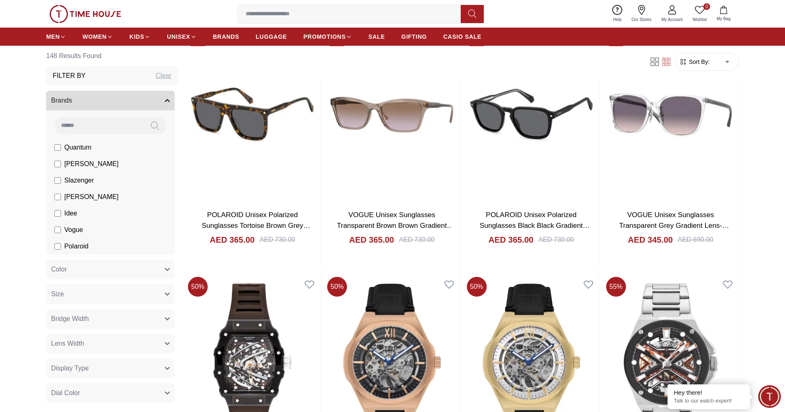
scroll to position [3391, 0]
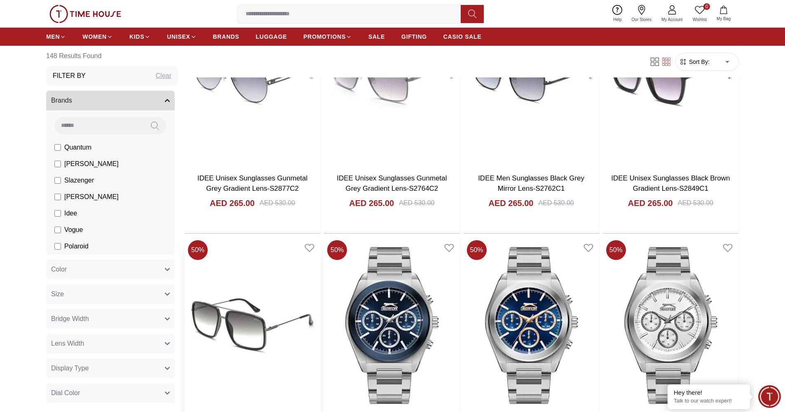
scroll to position [4632, 0]
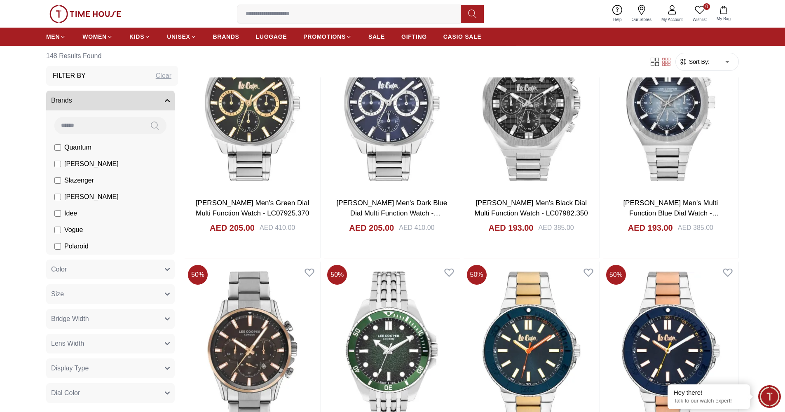
scroll to position [5945, 0]
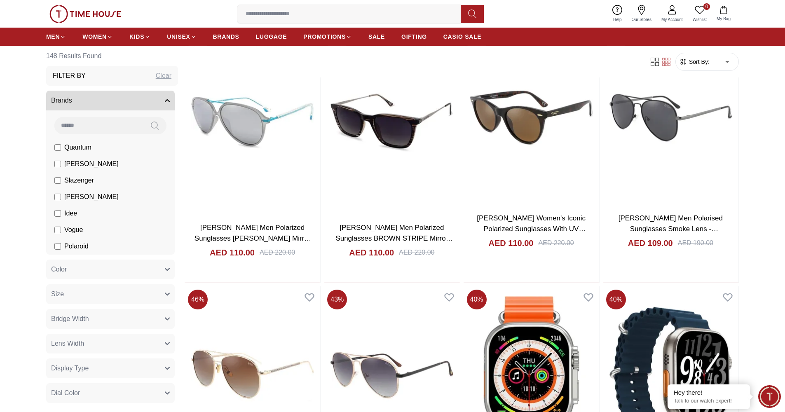
scroll to position [7146, 0]
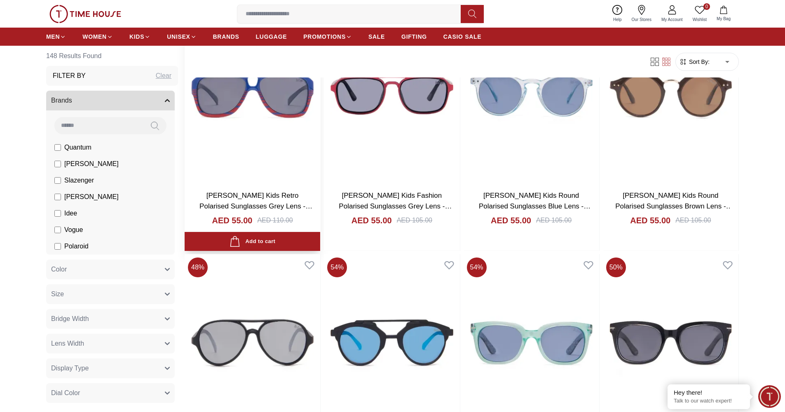
scroll to position [8387, 0]
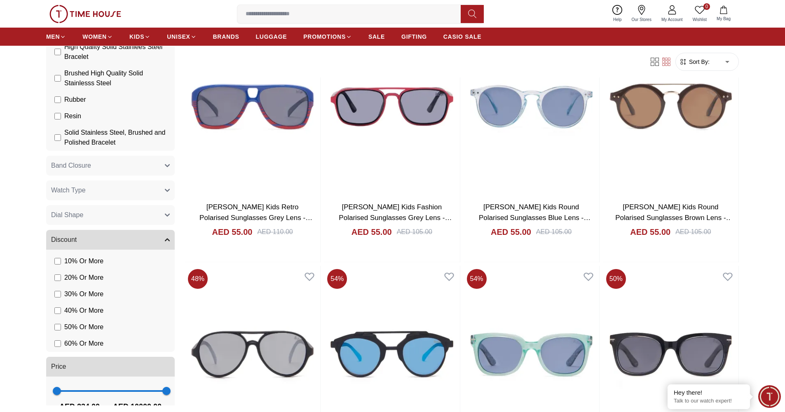
scroll to position [753, 0]
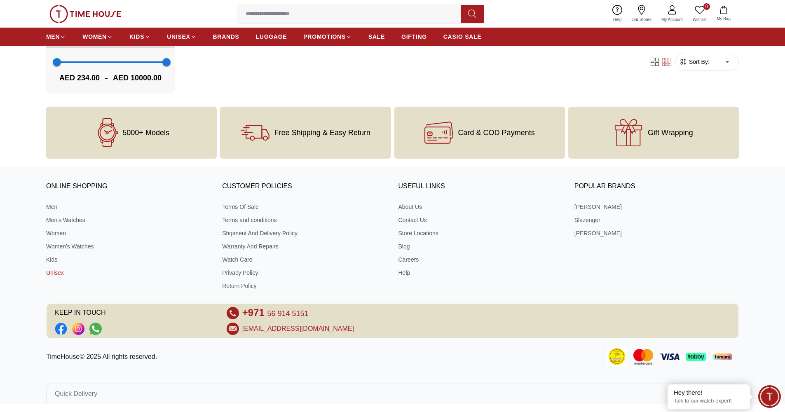
scroll to position [355, 0]
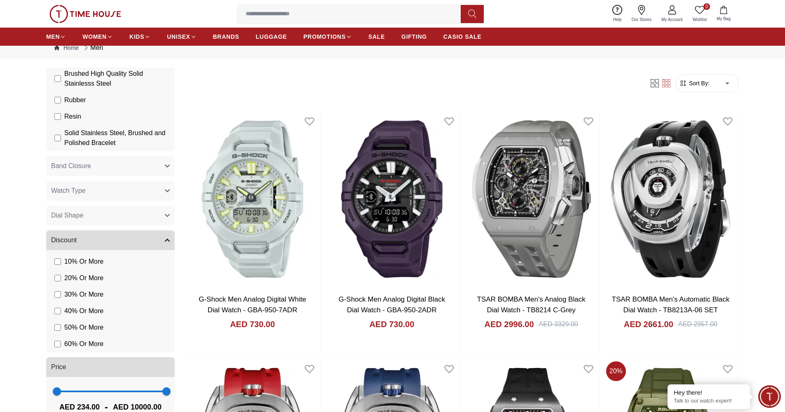
scroll to position [35, 0]
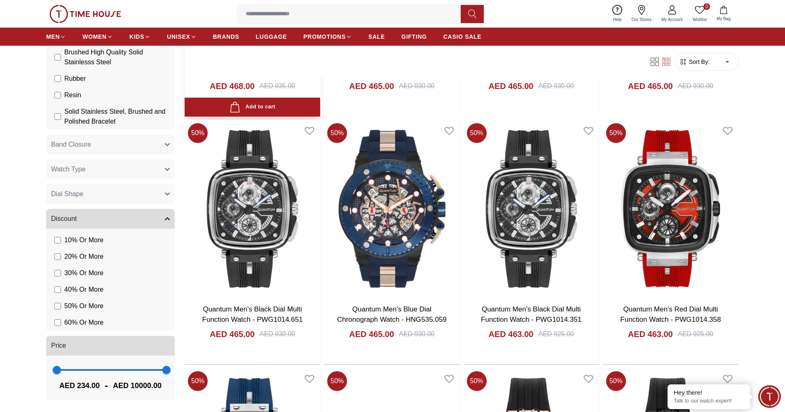
scroll to position [1847, 0]
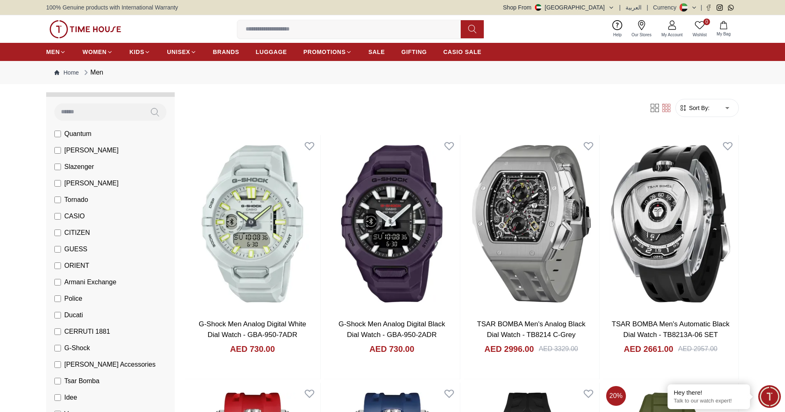
scroll to position [55, 0]
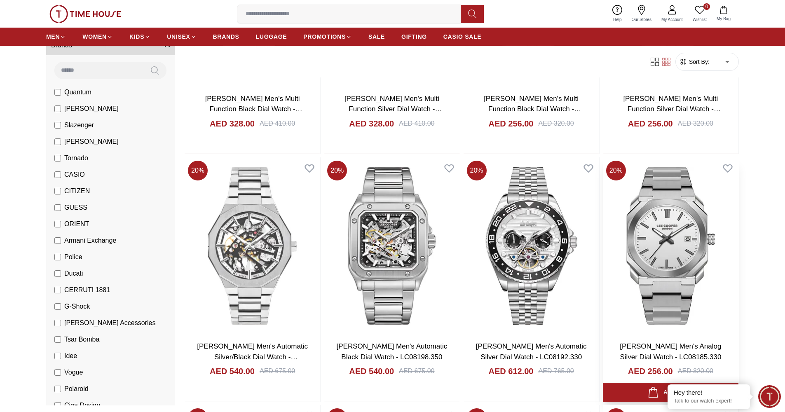
scroll to position [524, 0]
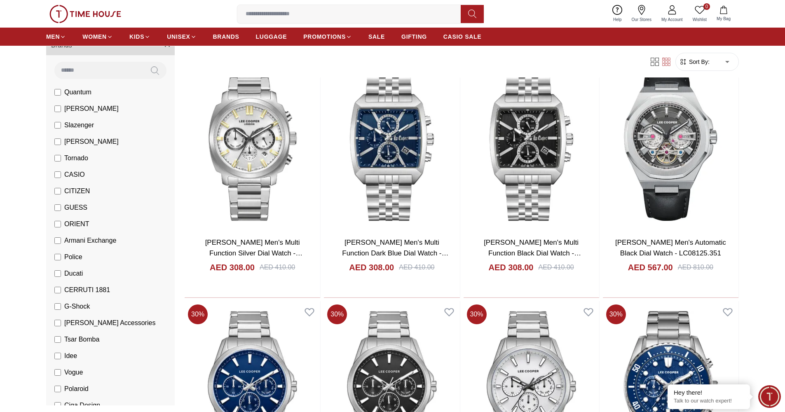
scroll to position [2274, 0]
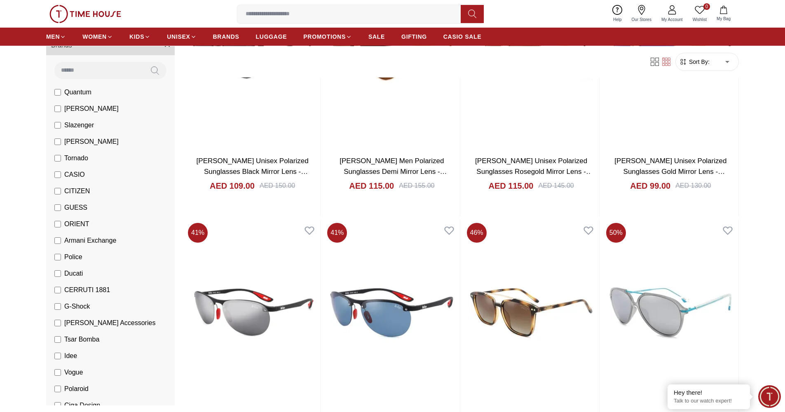
scroll to position [4712, 0]
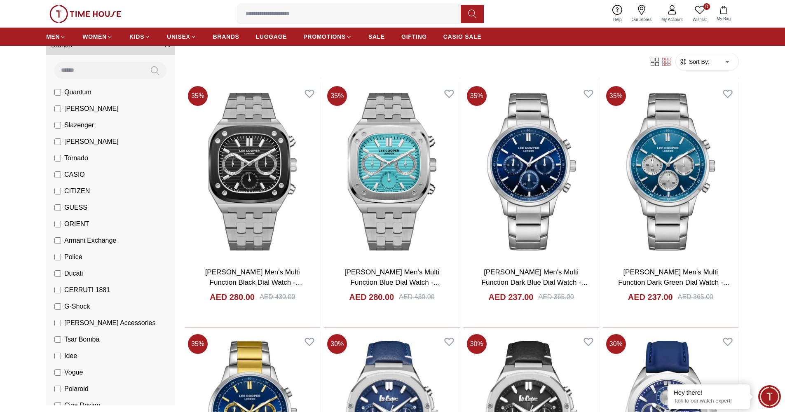
scroll to position [7124, 0]
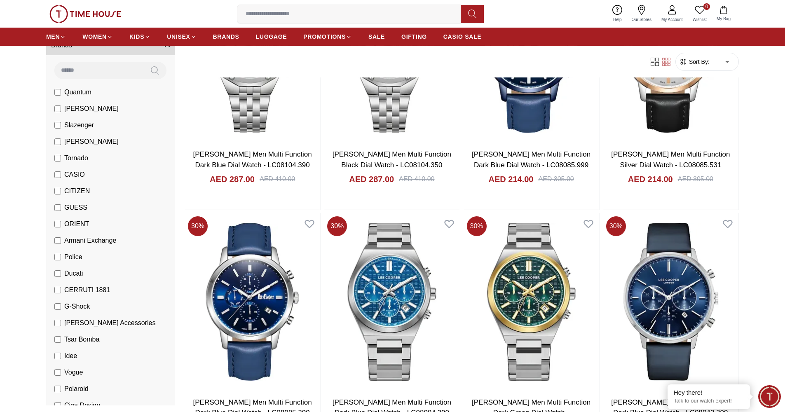
scroll to position [8468, 0]
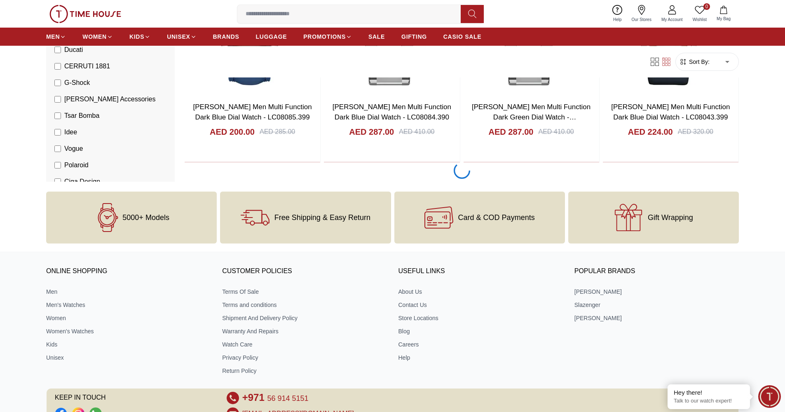
scroll to position [8714, 0]
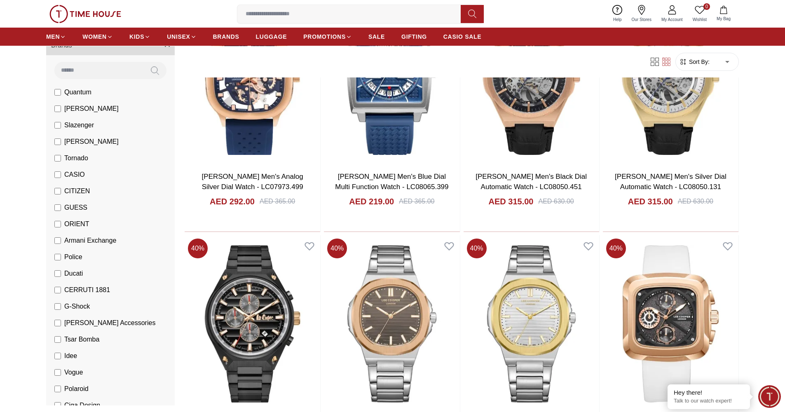
scroll to position [10916, 0]
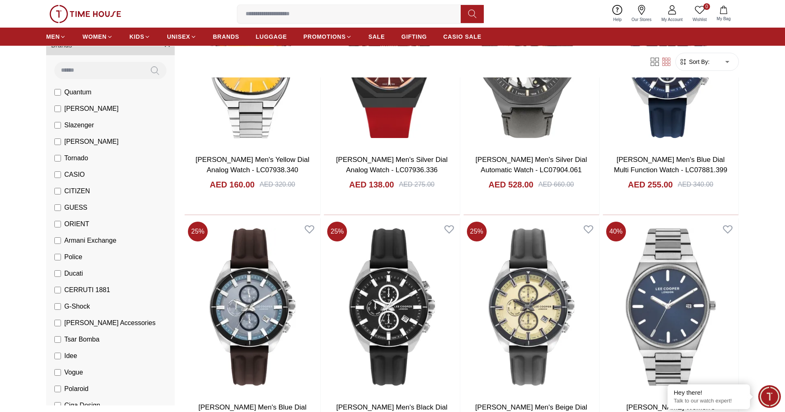
scroll to position [12148, 0]
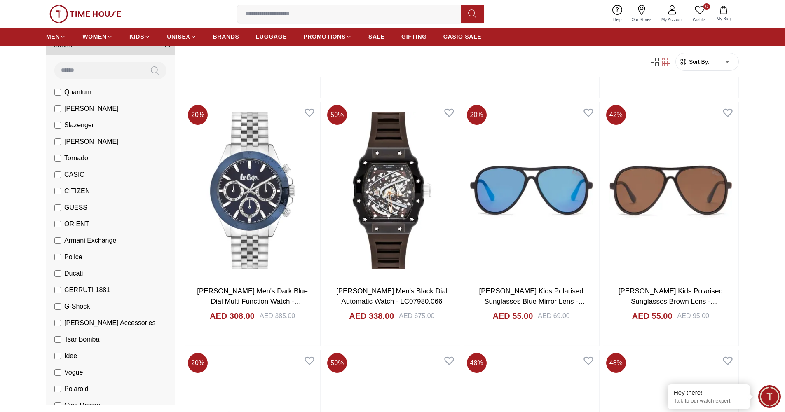
scroll to position [13261, 0]
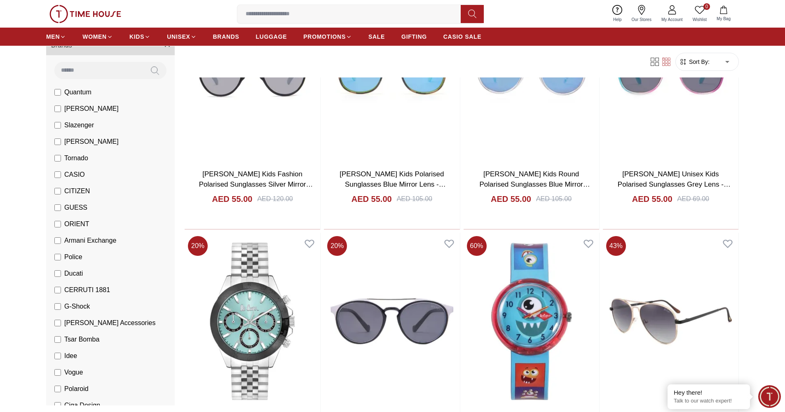
scroll to position [14972, 0]
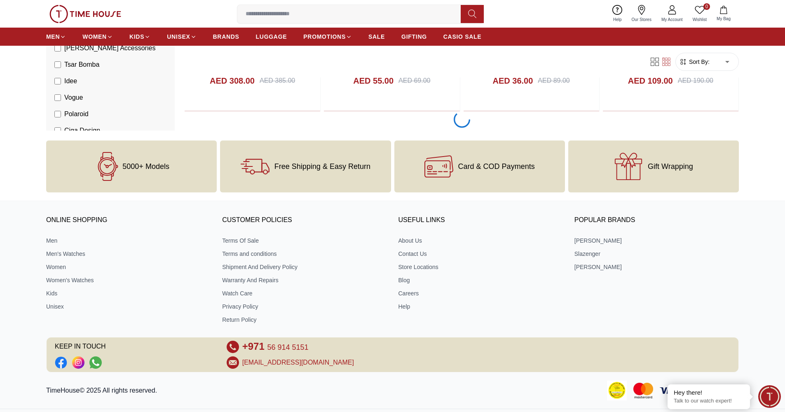
scroll to position [14791, 0]
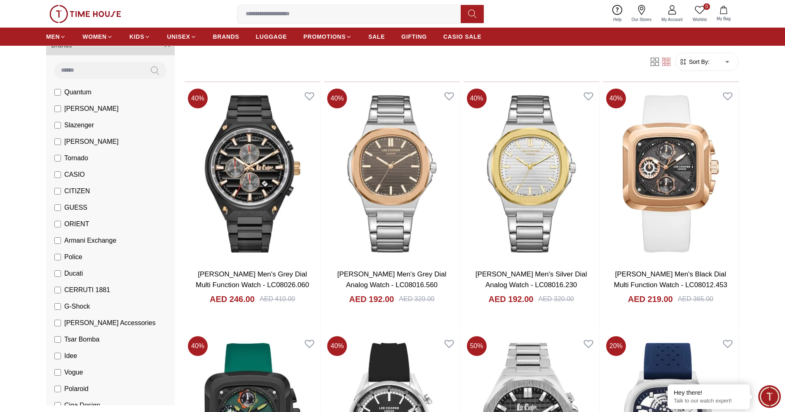
scroll to position [11018, 0]
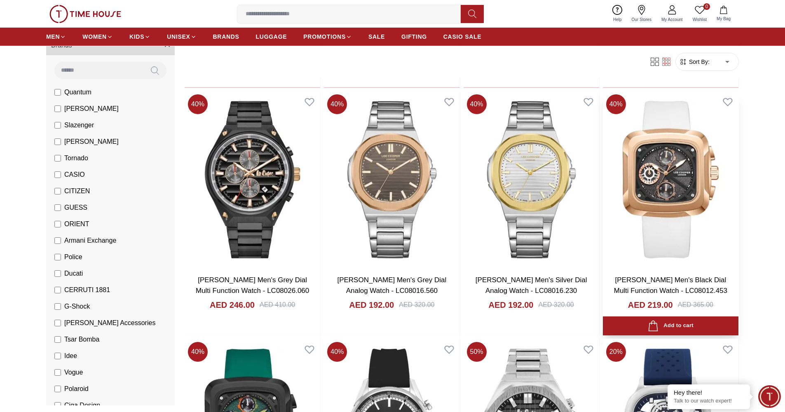
click at [693, 276] on link "Lee Cooper Men's Black Dial Multi Function Watch - LC08012.453" at bounding box center [670, 285] width 113 height 19
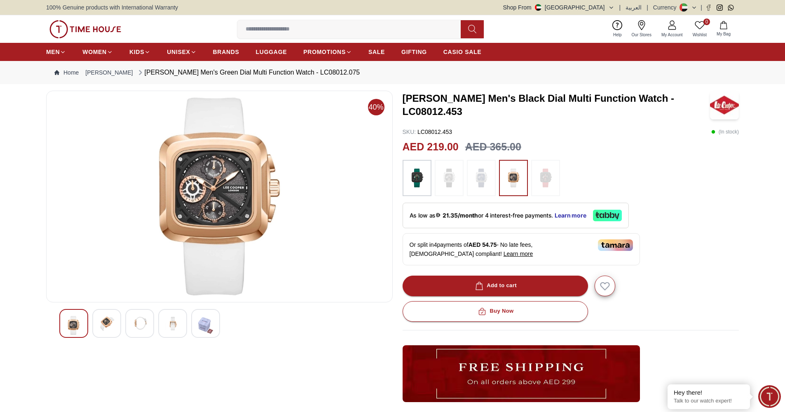
click at [474, 175] on img at bounding box center [481, 178] width 21 height 28
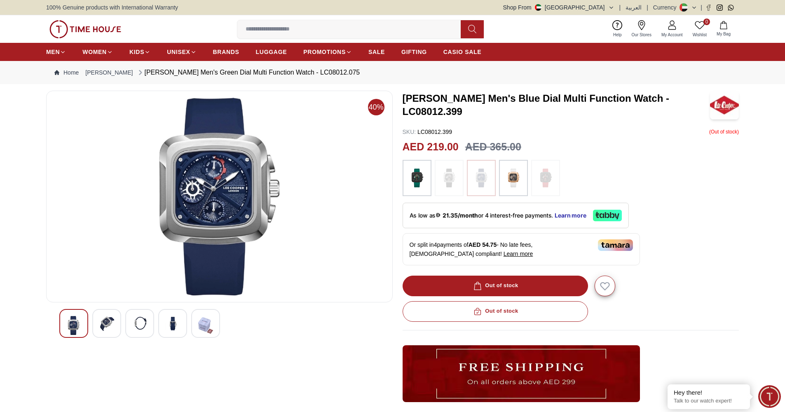
click at [453, 181] on img at bounding box center [449, 178] width 21 height 28
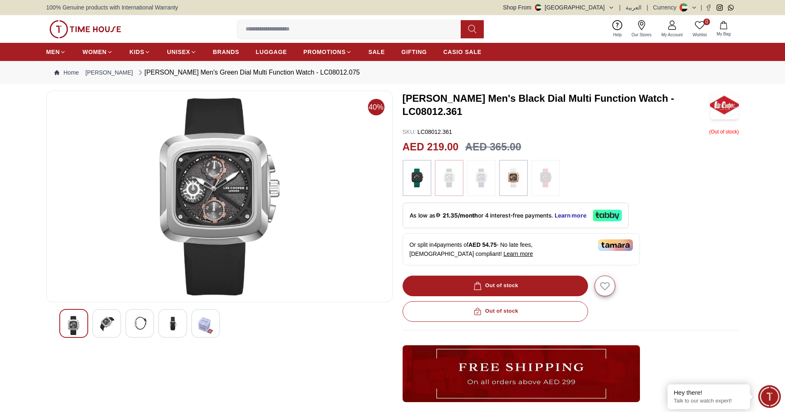
click at [548, 181] on img at bounding box center [545, 178] width 21 height 28
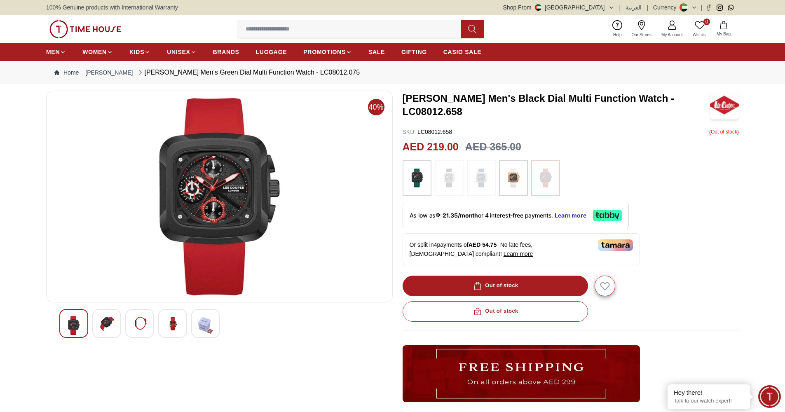
click at [478, 179] on img at bounding box center [481, 178] width 21 height 28
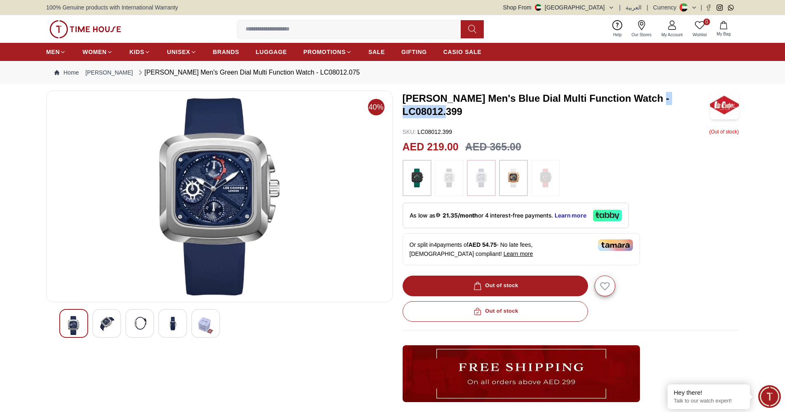
drag, startPoint x: 703, startPoint y: 107, endPoint x: 645, endPoint y: 108, distance: 58.1
click at [645, 108] on h3 "Lee Cooper Men's Blue Dial Multi Function Watch - LC08012.399" at bounding box center [557, 105] width 308 height 26
copy h3 "LC08012.399"
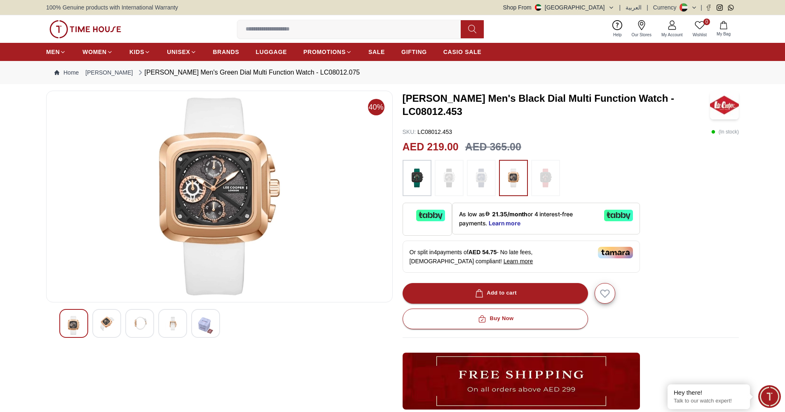
scroll to position [756, 0]
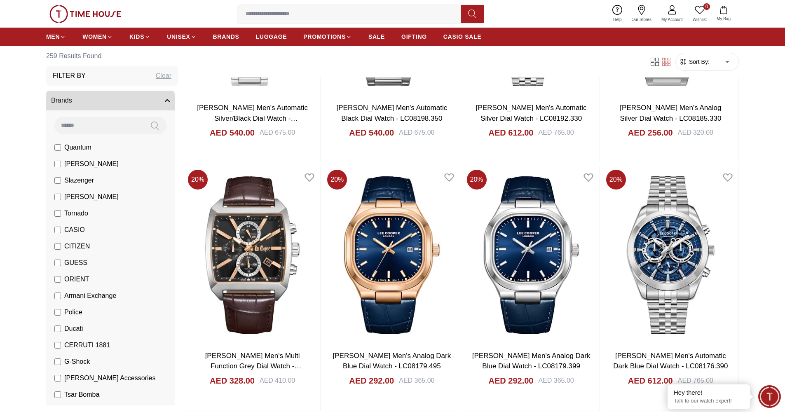
scroll to position [791, 0]
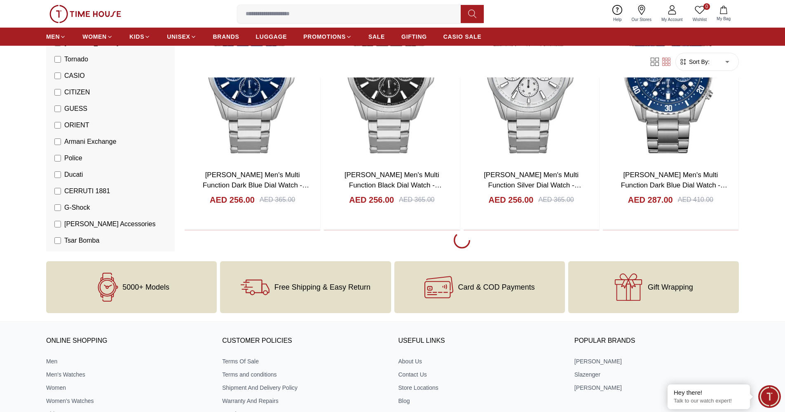
scroll to position [2393, 0]
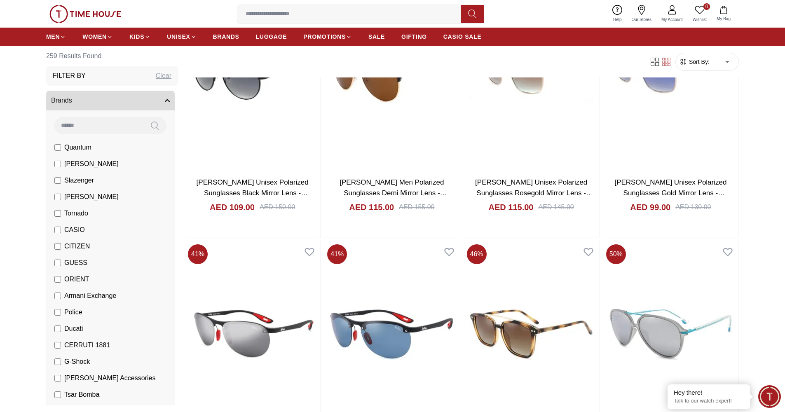
scroll to position [4831, 0]
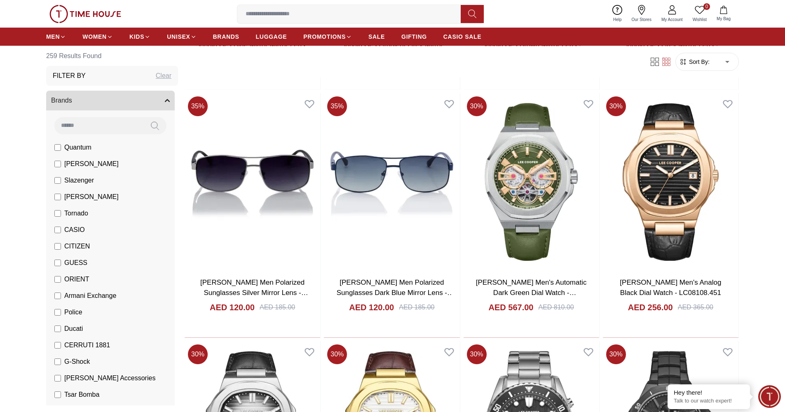
scroll to position [6038, 0]
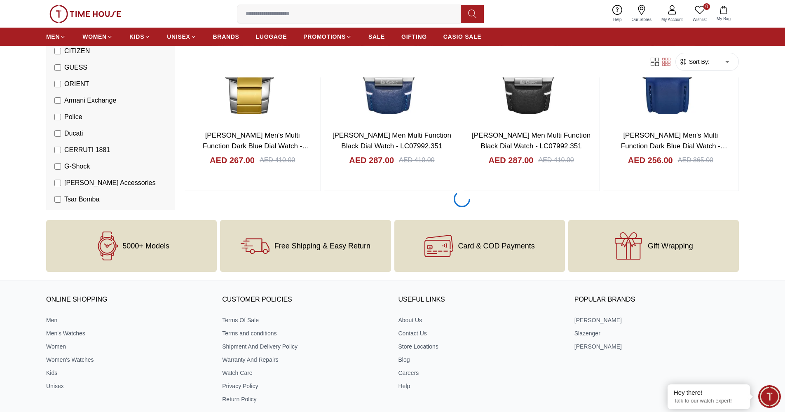
scroll to position [7445, 0]
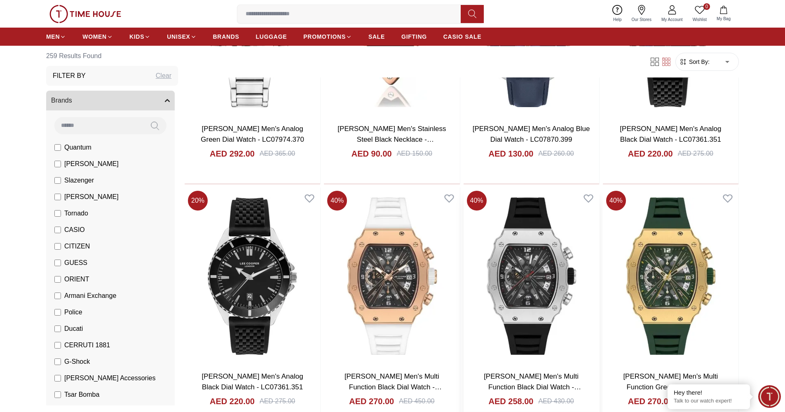
scroll to position [9436, 0]
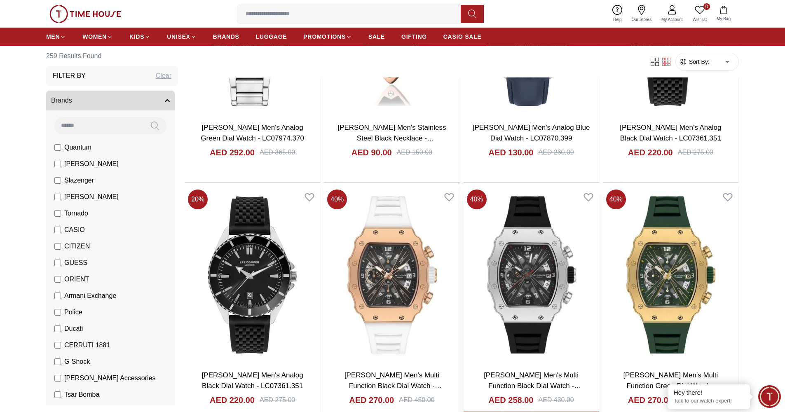
drag, startPoint x: 583, startPoint y: 371, endPoint x: 539, endPoint y: 369, distance: 44.6
click at [539, 370] on h3 "Lee Cooper Men's Multi Function Black Dial Watch - LC08062.351" at bounding box center [531, 380] width 119 height 21
copy link "LC08062.351"
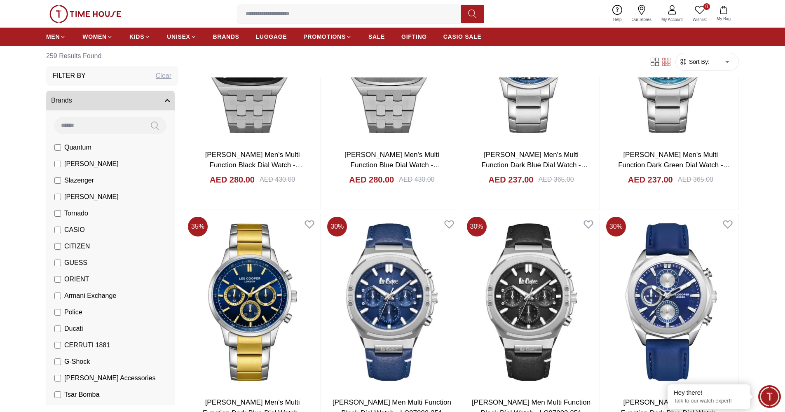
scroll to position [7020, 0]
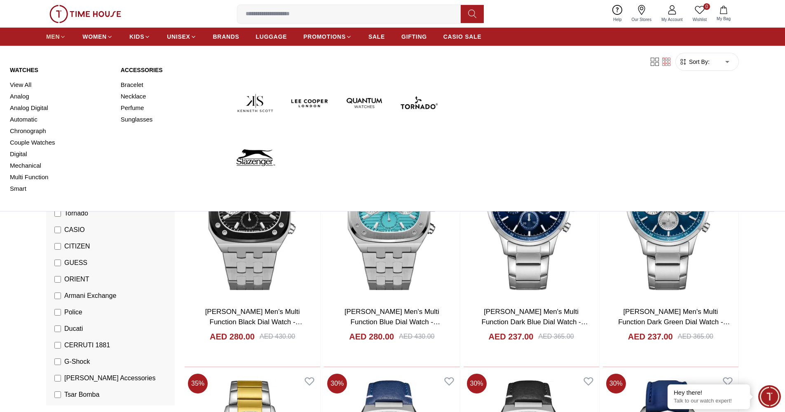
click at [62, 38] on icon at bounding box center [63, 37] width 6 height 6
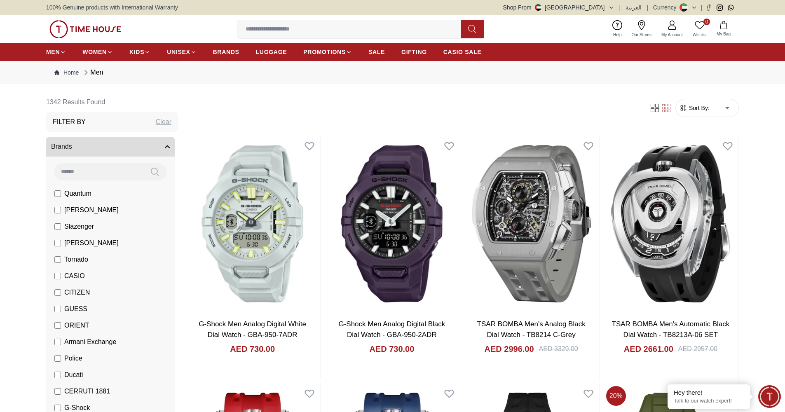
scroll to position [5, 0]
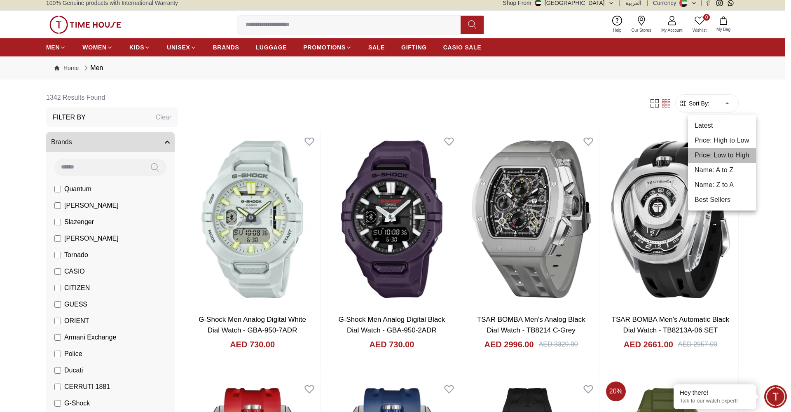
click at [726, 150] on li "Price: Low to High" at bounding box center [722, 155] width 68 height 15
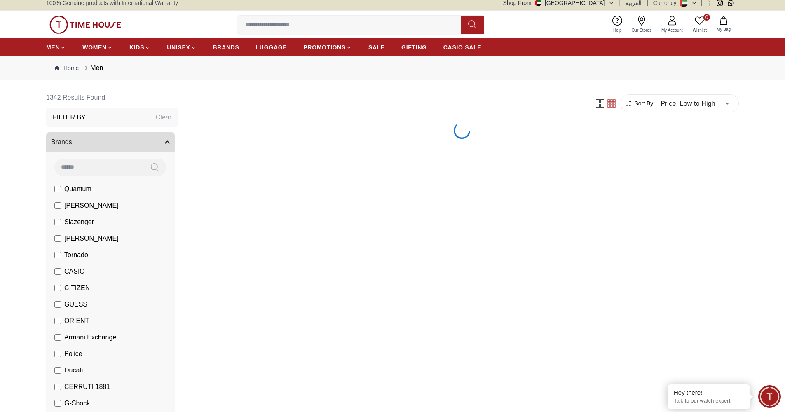
type input "*"
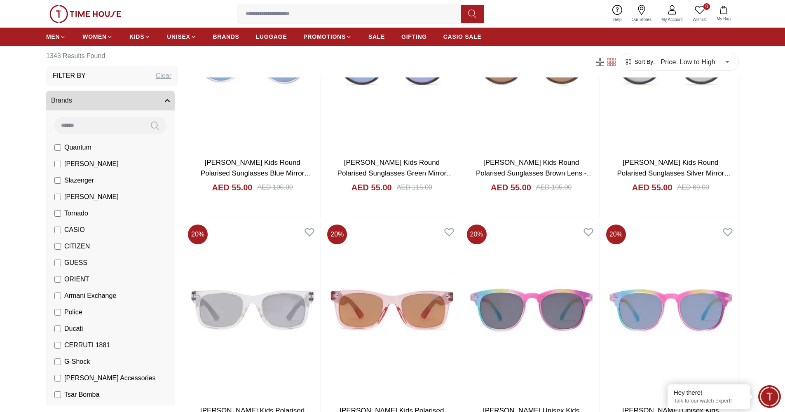
scroll to position [2099, 0]
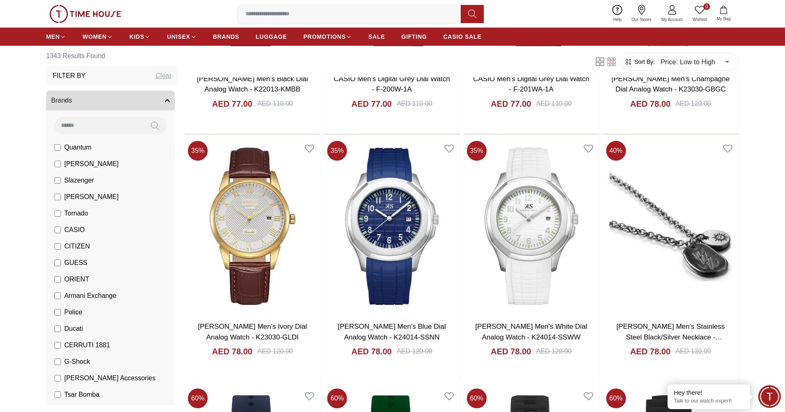
scroll to position [3411, 0]
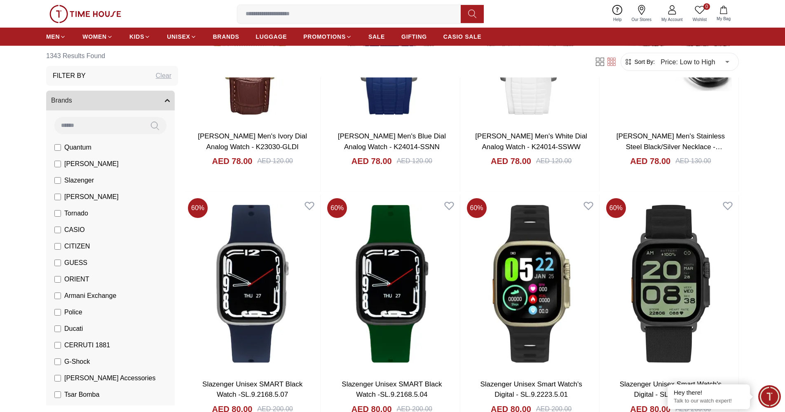
scroll to position [3701, 0]
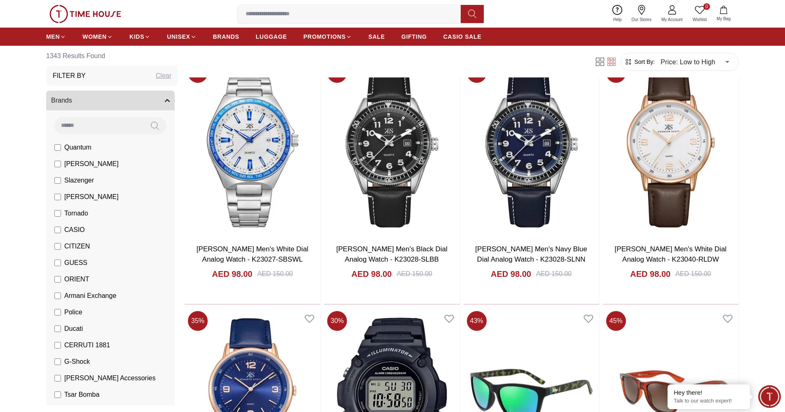
scroll to position [5862, 0]
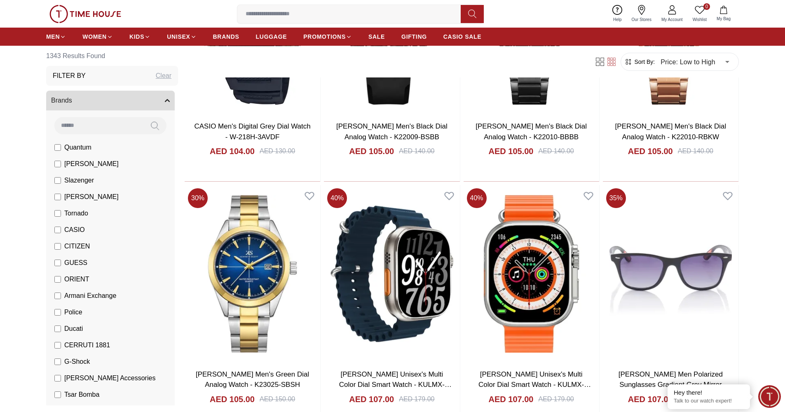
scroll to position [7149, 0]
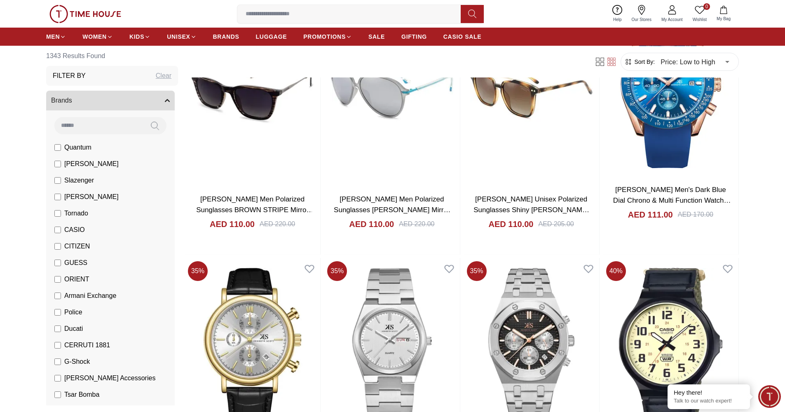
scroll to position [8413, 0]
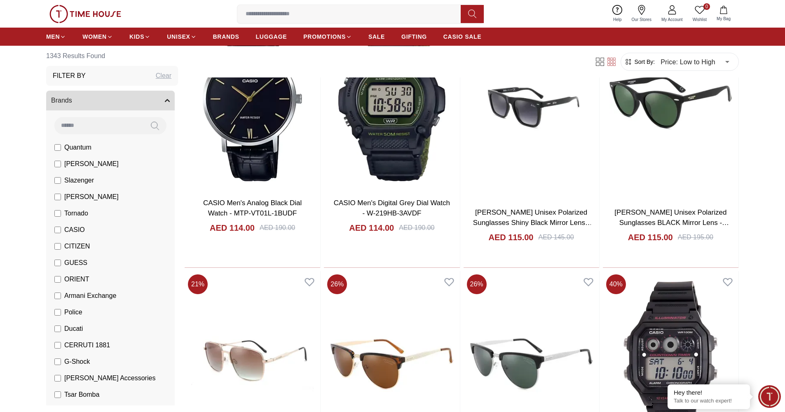
scroll to position [9656, 0]
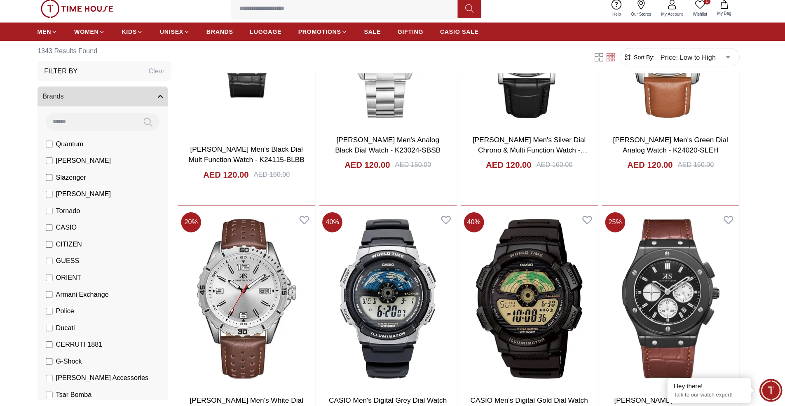
scroll to position [11019, 0]
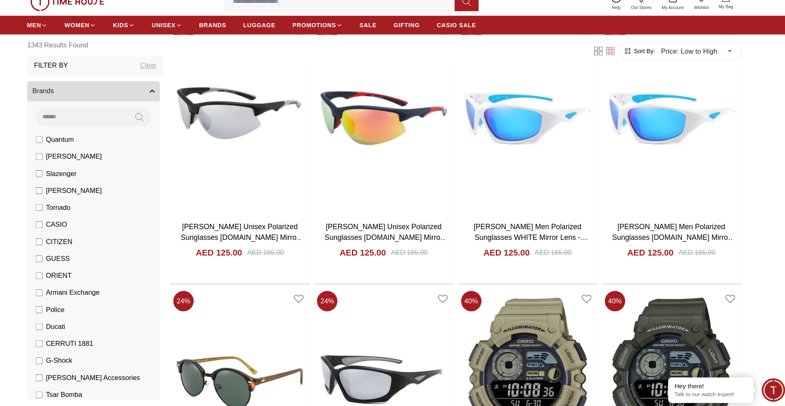
scroll to position [12081, 0]
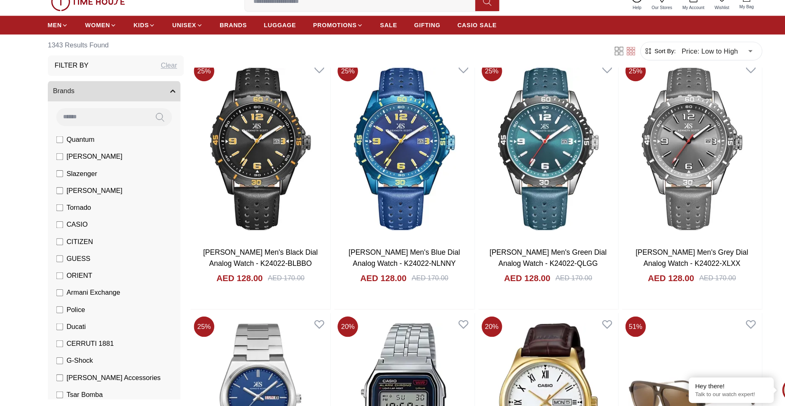
scroll to position [13425, 0]
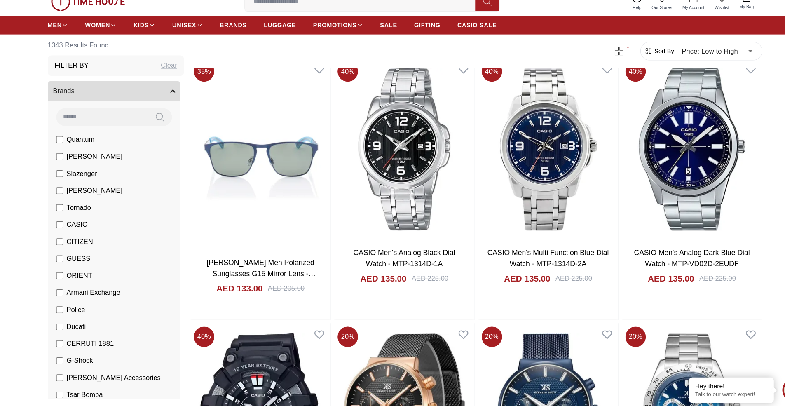
scroll to position [14677, 0]
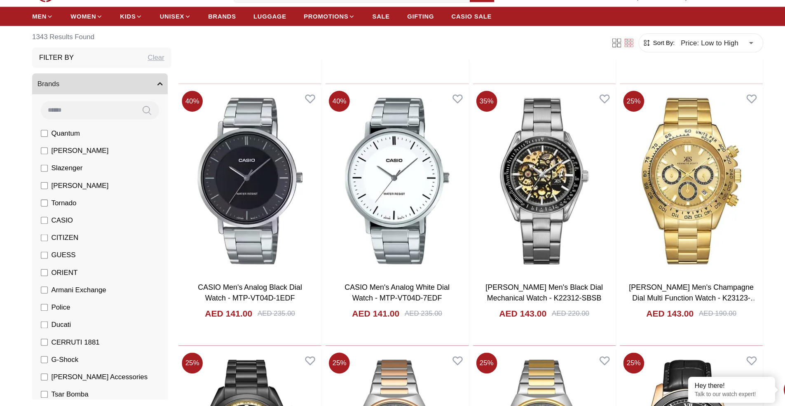
scroll to position [15925, 0]
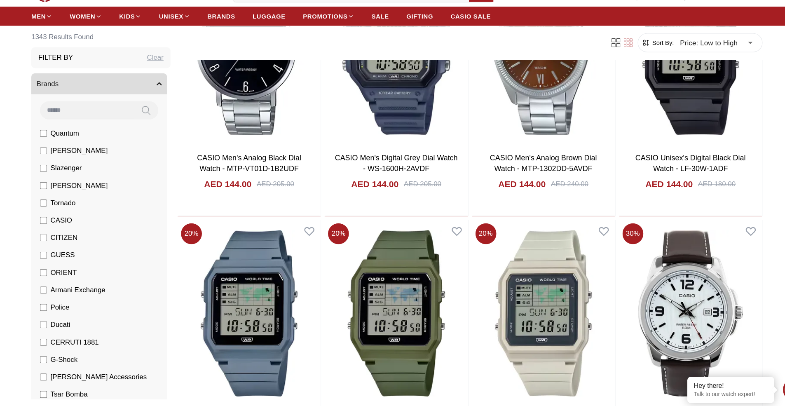
scroll to position [17151, 0]
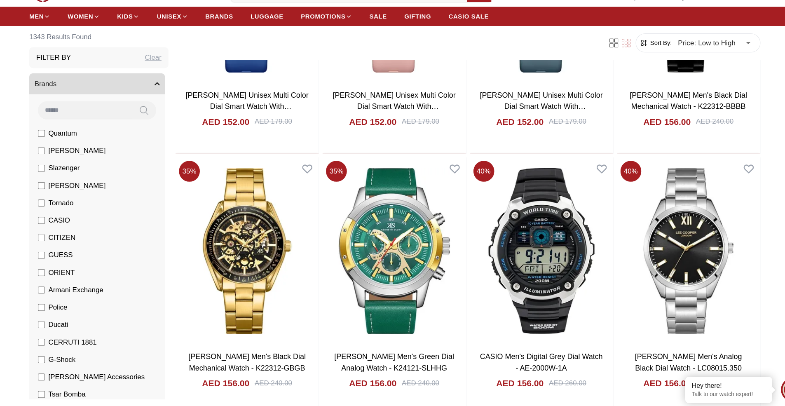
scroll to position [18347, 0]
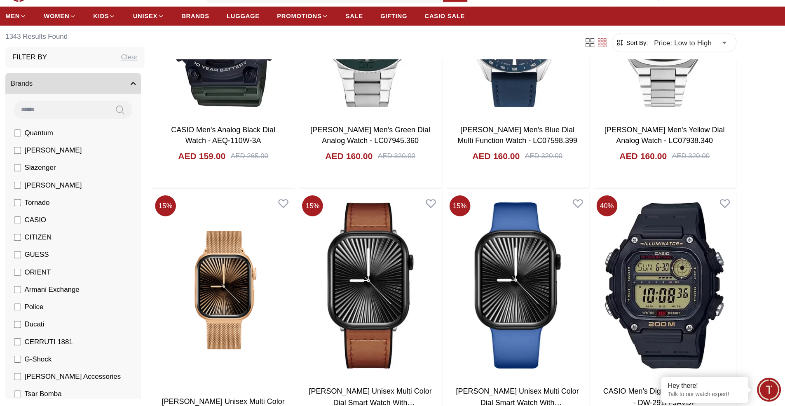
scroll to position [19665, 0]
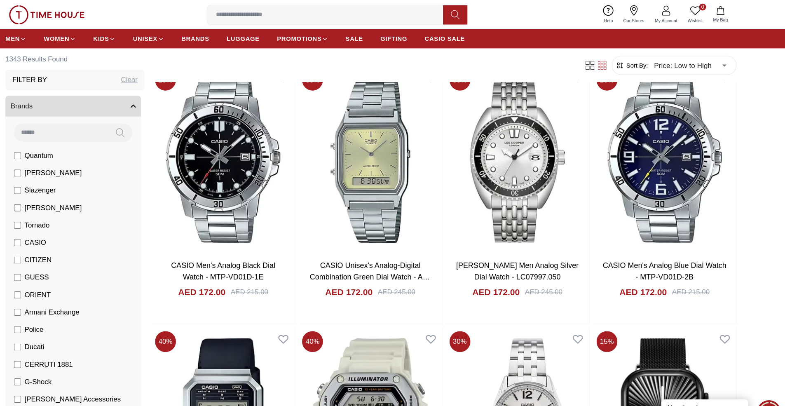
scroll to position [20964, 0]
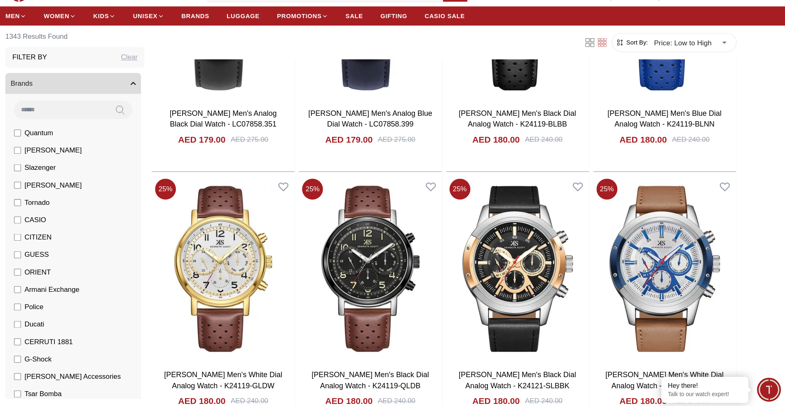
scroll to position [21661, 0]
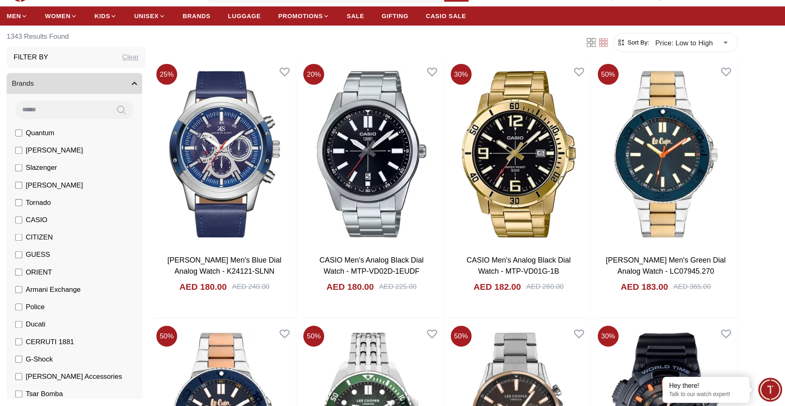
scroll to position [22015, 0]
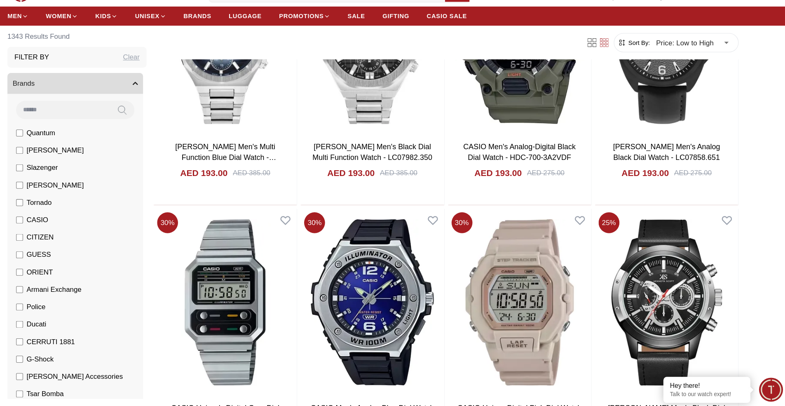
scroll to position [23362, 0]
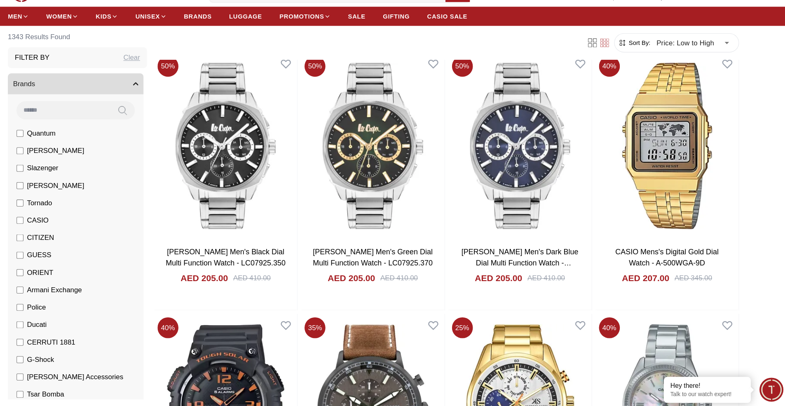
scroll to position [24537, 0]
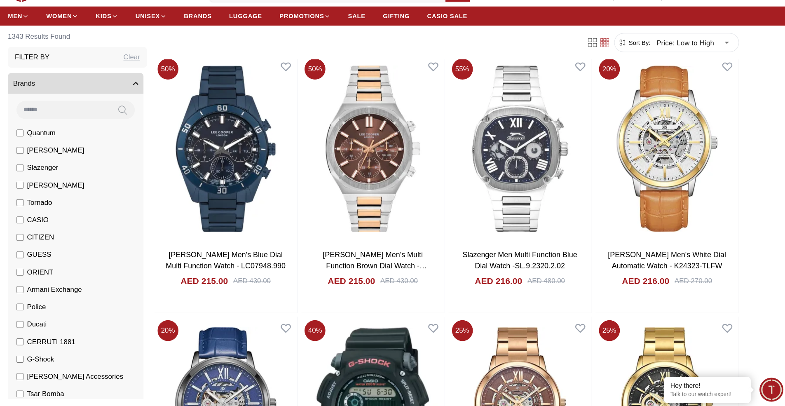
scroll to position [25758, 0]
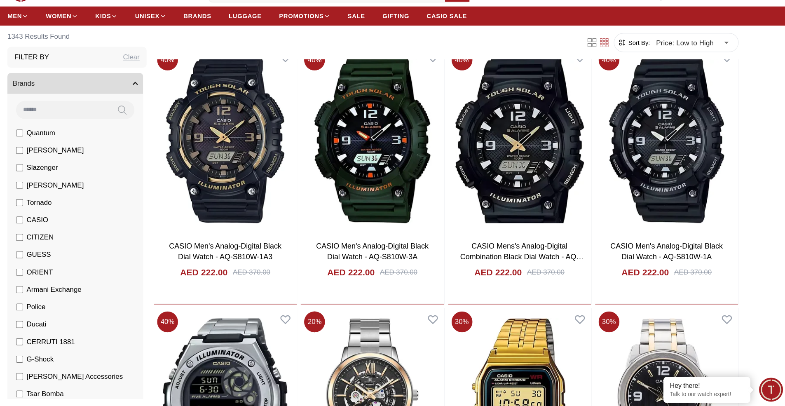
scroll to position [27094, 0]
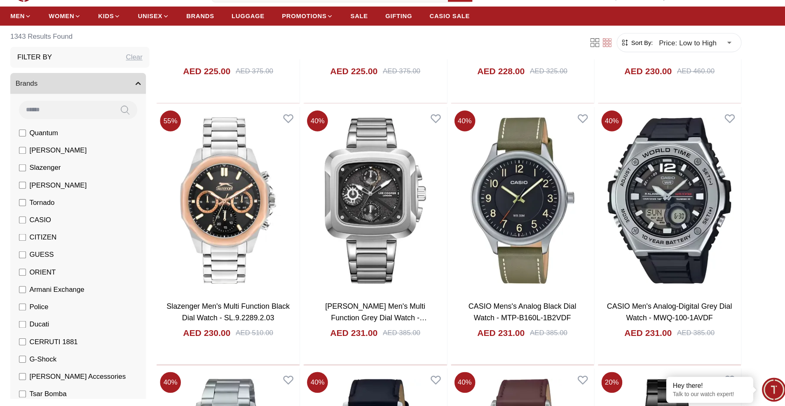
scroll to position [28202, 0]
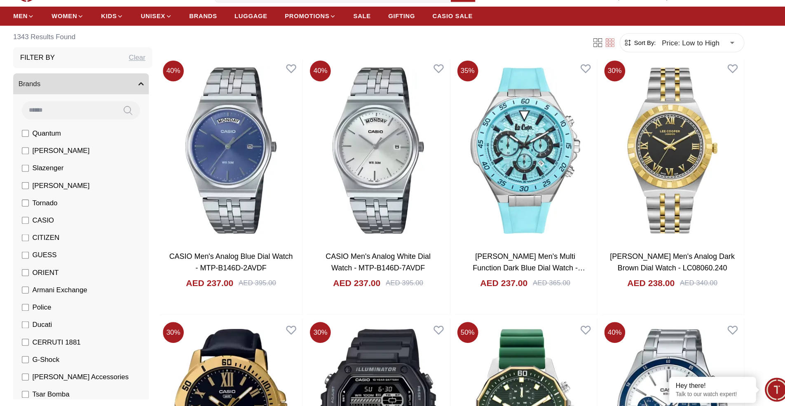
scroll to position [29467, 0]
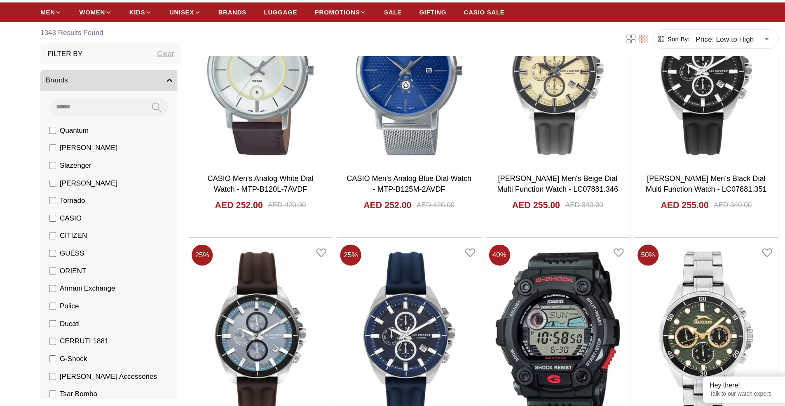
scroll to position [30767, 0]
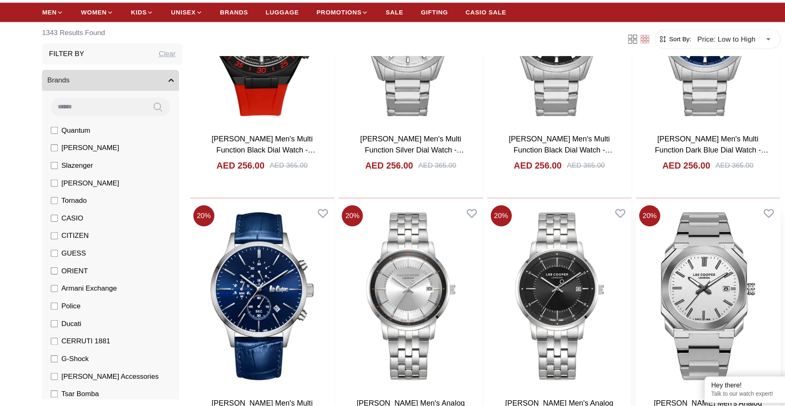
scroll to position [32175, 0]
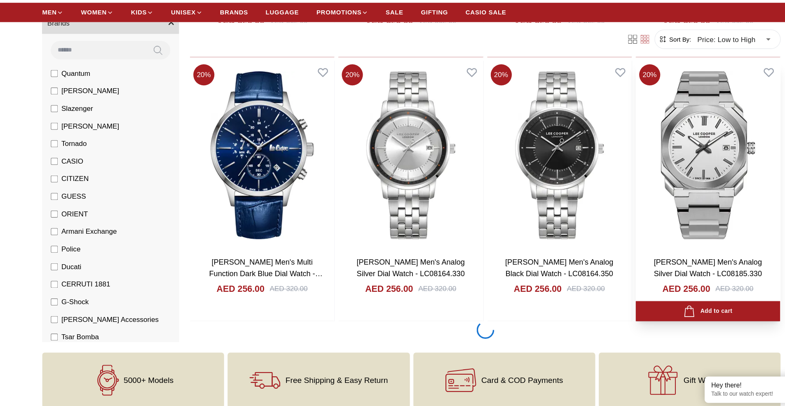
scroll to position [31864, 0]
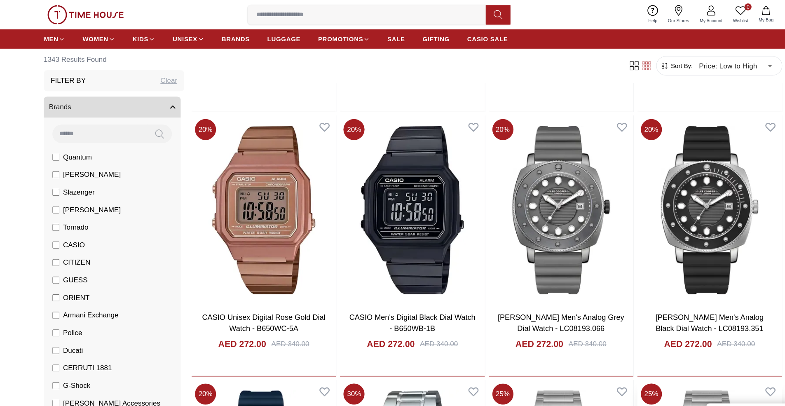
scroll to position [34406, 0]
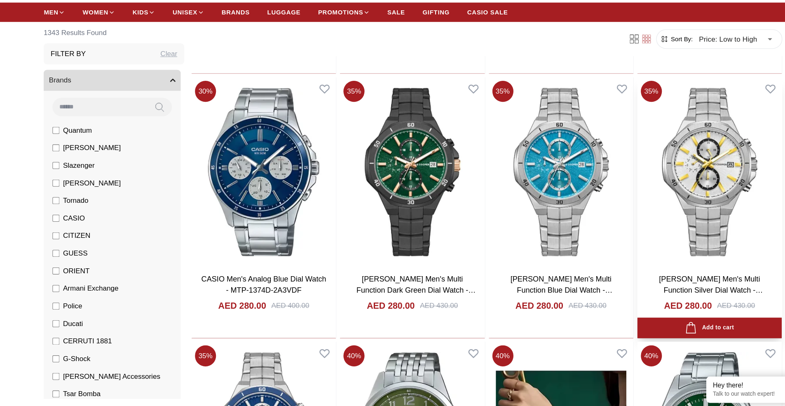
scroll to position [35644, 0]
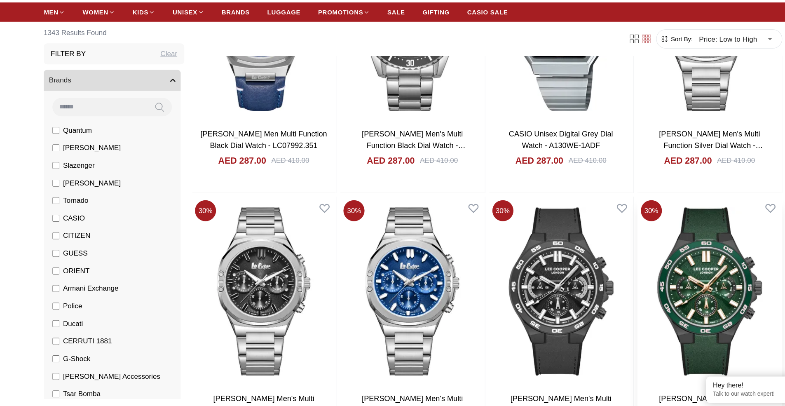
scroll to position [36993, 0]
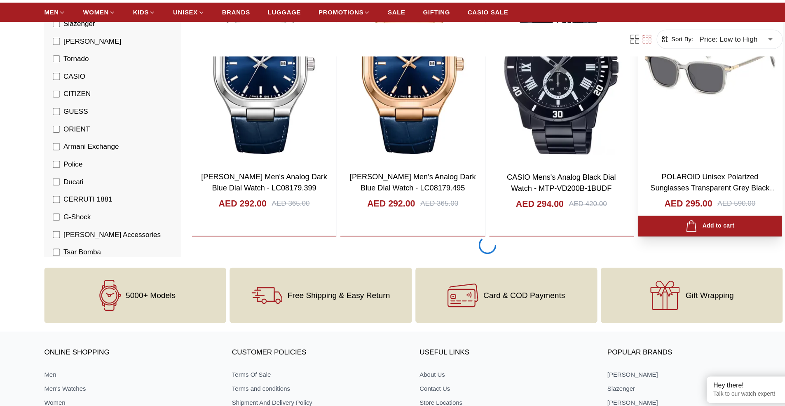
scroll to position [38436, 0]
